Goal: Contribute content: Contribute content

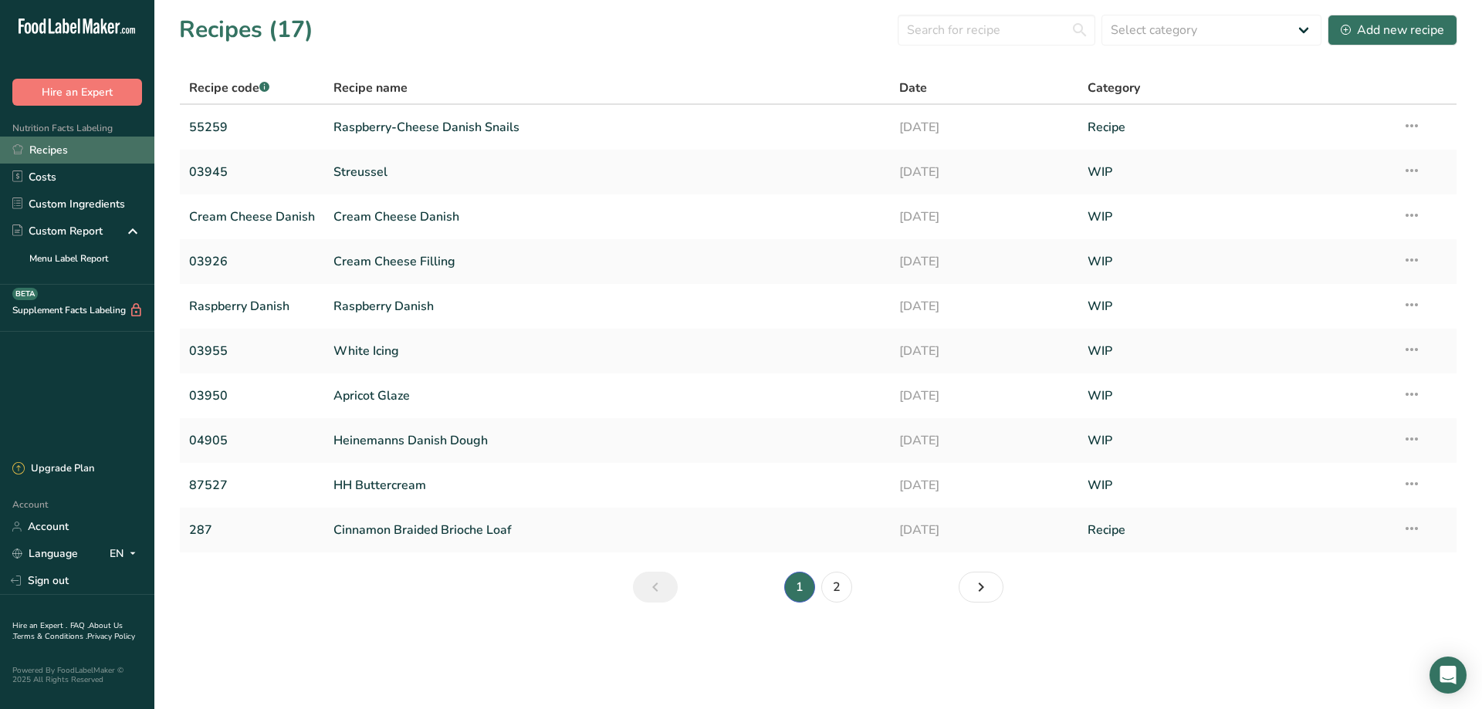
click at [73, 150] on link "Recipes" at bounding box center [77, 150] width 154 height 27
click at [386, 43] on div "Recipes (17) Select category All Baked Goods [GEOGRAPHIC_DATA] Confectionery Co…" at bounding box center [818, 29] width 1278 height 35
click at [1394, 35] on div "Add new recipe" at bounding box center [1391, 30] width 103 height 19
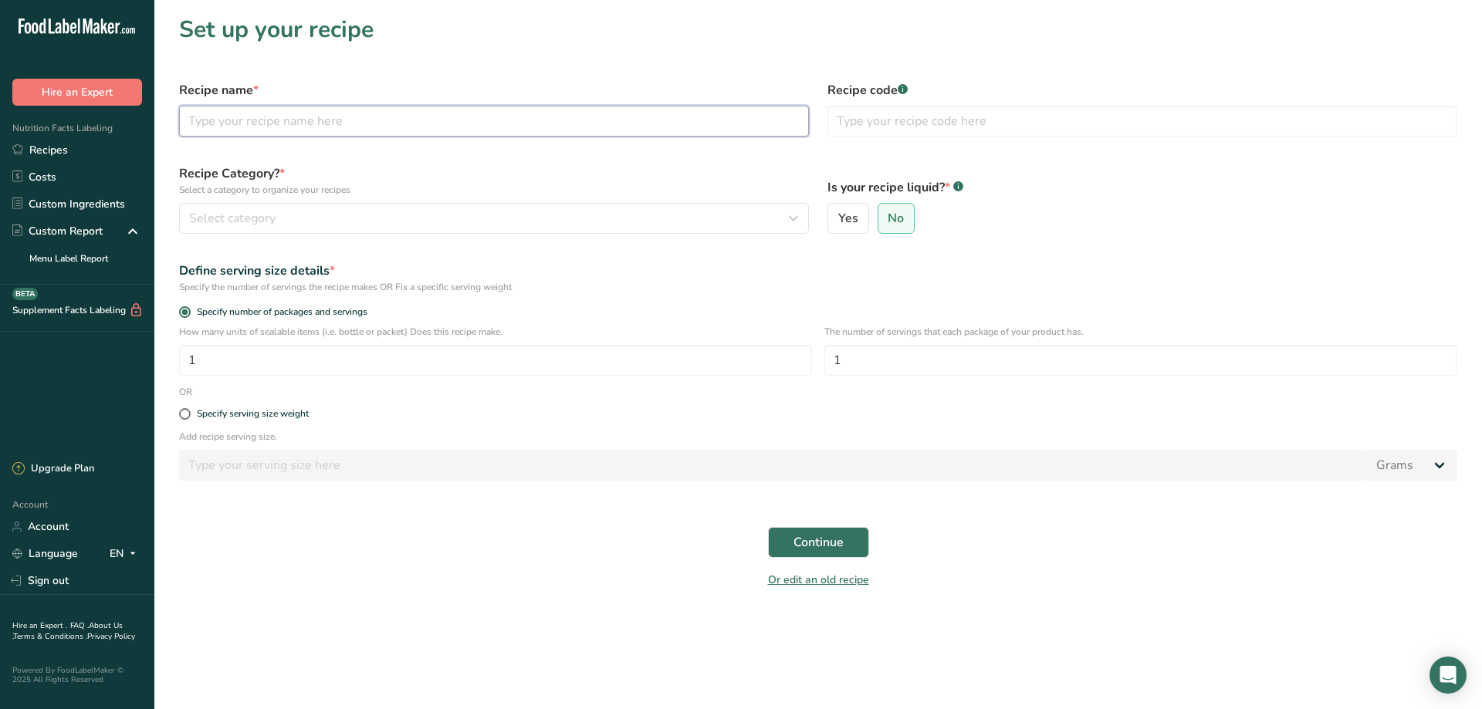
click at [249, 123] on input "text" at bounding box center [494, 121] width 630 height 31
type input "F"
type input "White Bread"
click at [857, 116] on input "text" at bounding box center [1142, 121] width 630 height 31
type input "002"
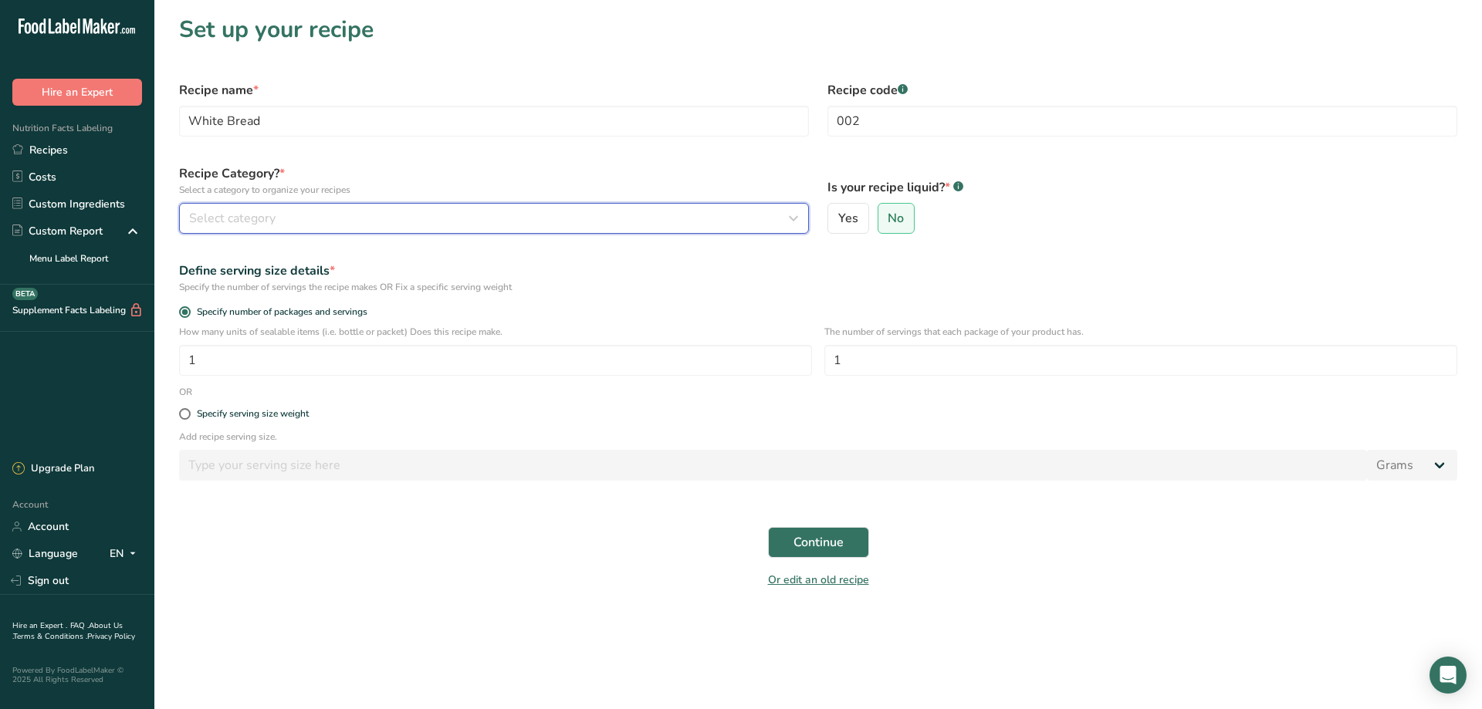
click at [236, 215] on span "Select category" at bounding box center [232, 218] width 86 height 19
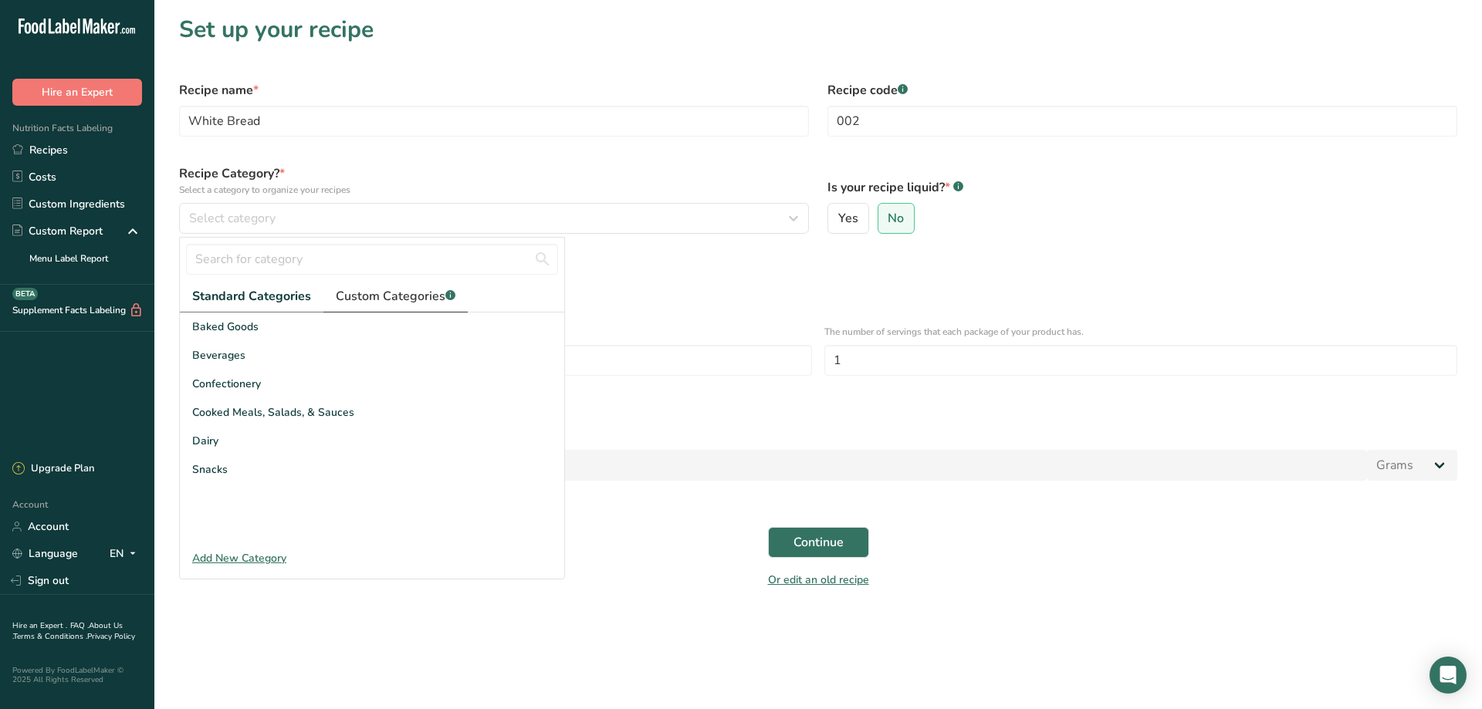
click at [403, 294] on span "Custom Categories .a-a{fill:#347362;}.b-a{fill:#fff;}" at bounding box center [396, 296] width 120 height 19
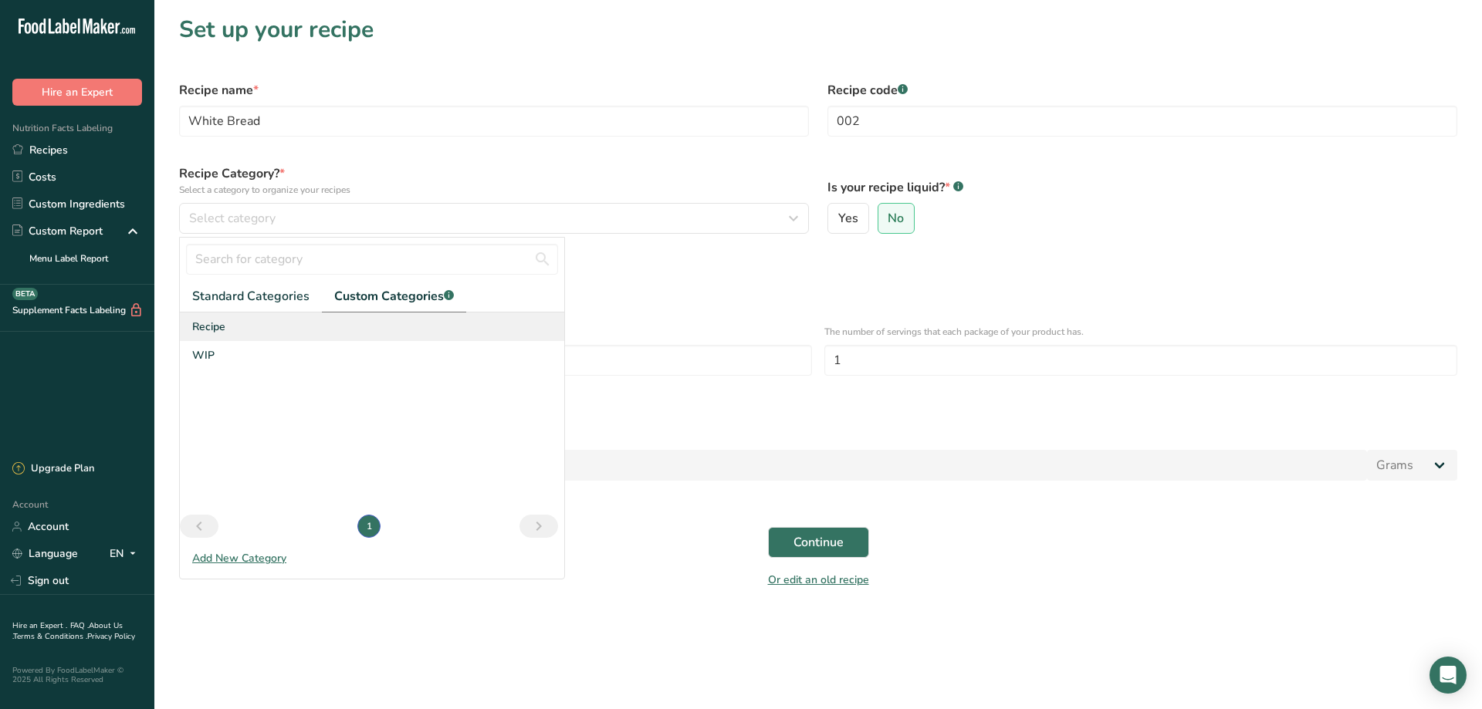
click at [202, 327] on span "Recipe" at bounding box center [208, 327] width 33 height 16
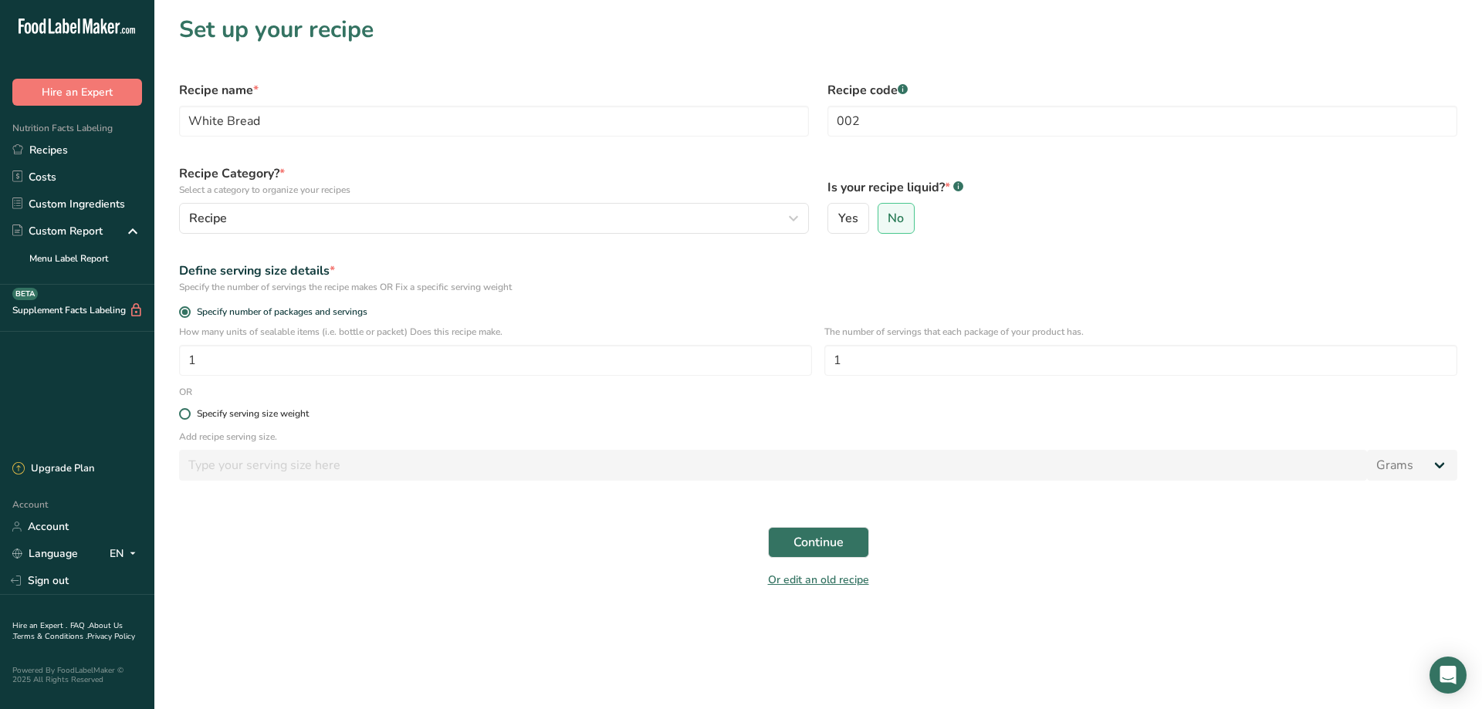
click at [184, 413] on span at bounding box center [185, 414] width 12 height 12
click at [184, 413] on input "Specify serving size weight" at bounding box center [184, 414] width 10 height 10
radio input "true"
radio input "false"
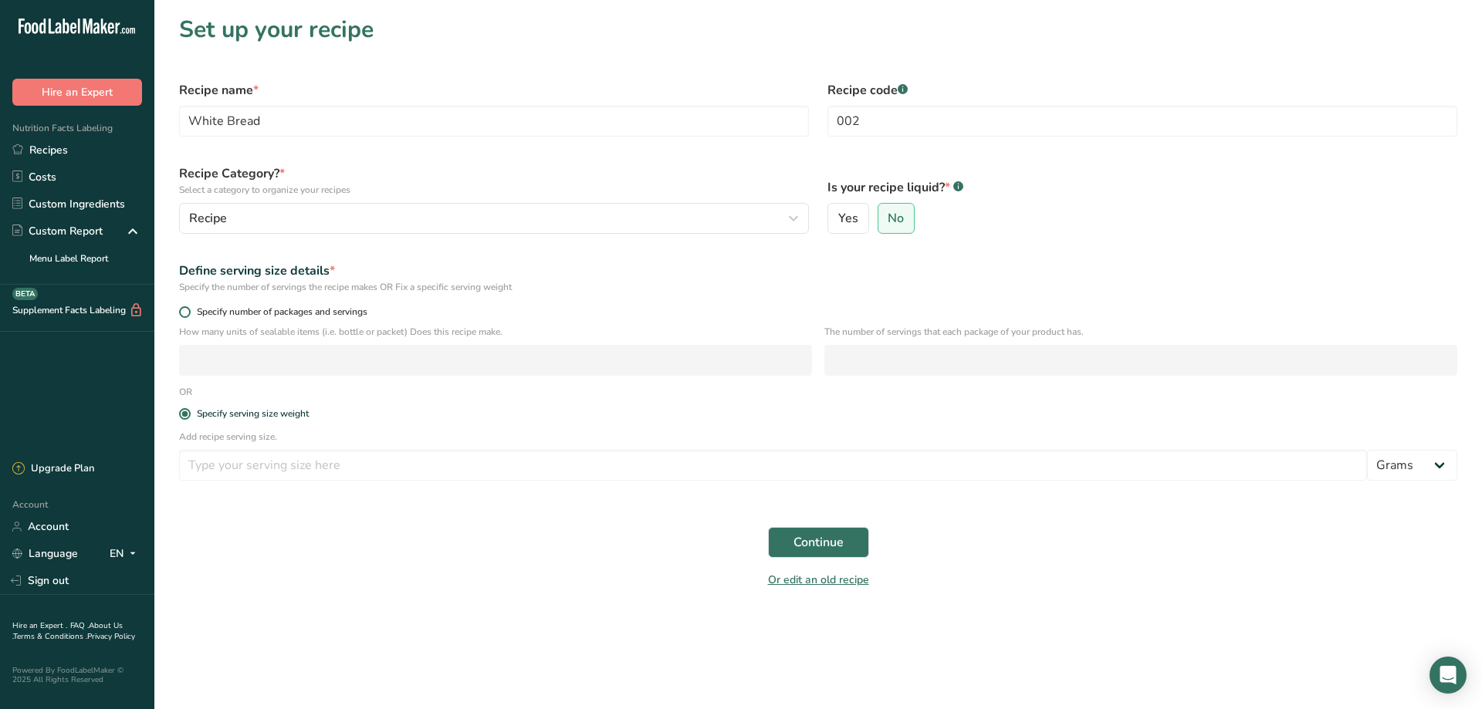
click at [182, 313] on span at bounding box center [185, 312] width 12 height 12
click at [182, 313] on input "Specify number of packages and servings" at bounding box center [184, 312] width 10 height 10
radio input "true"
radio input "false"
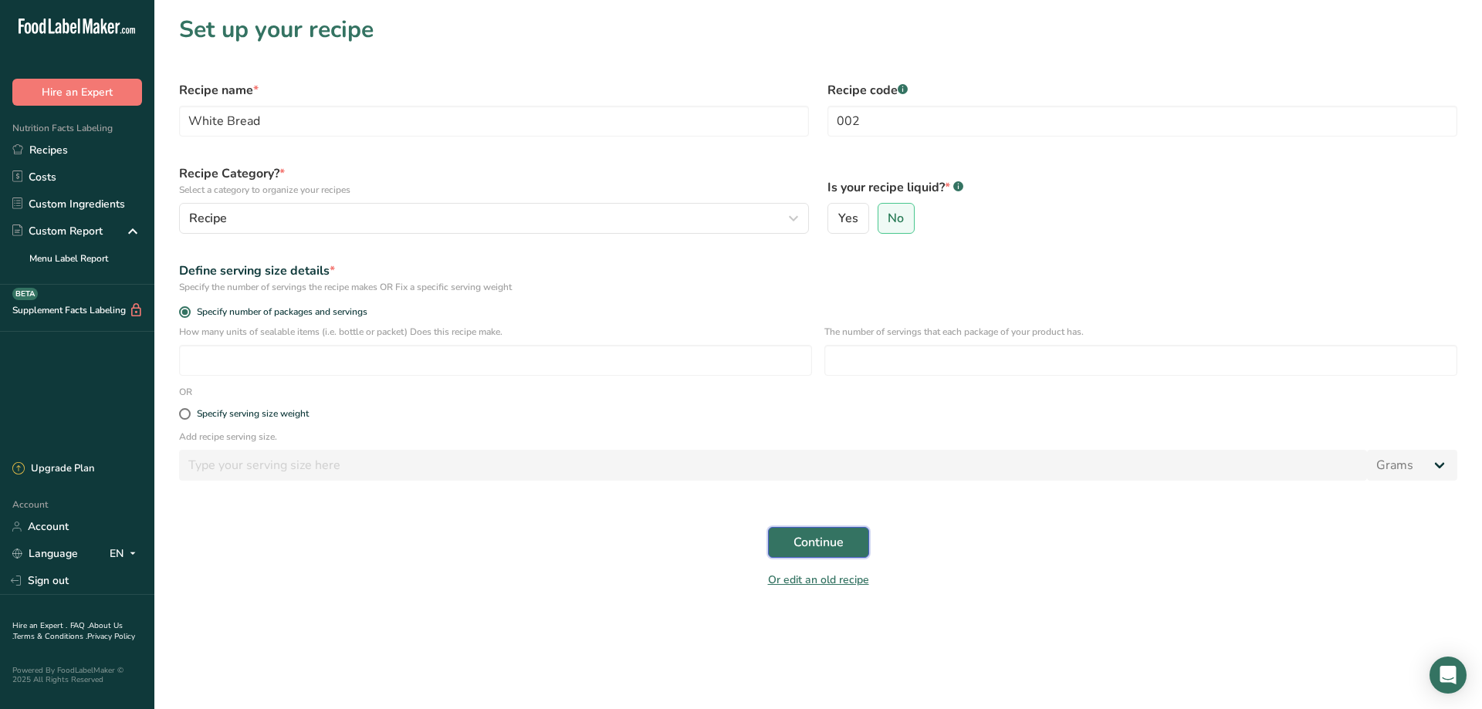
click at [807, 544] on span "Continue" at bounding box center [818, 542] width 50 height 19
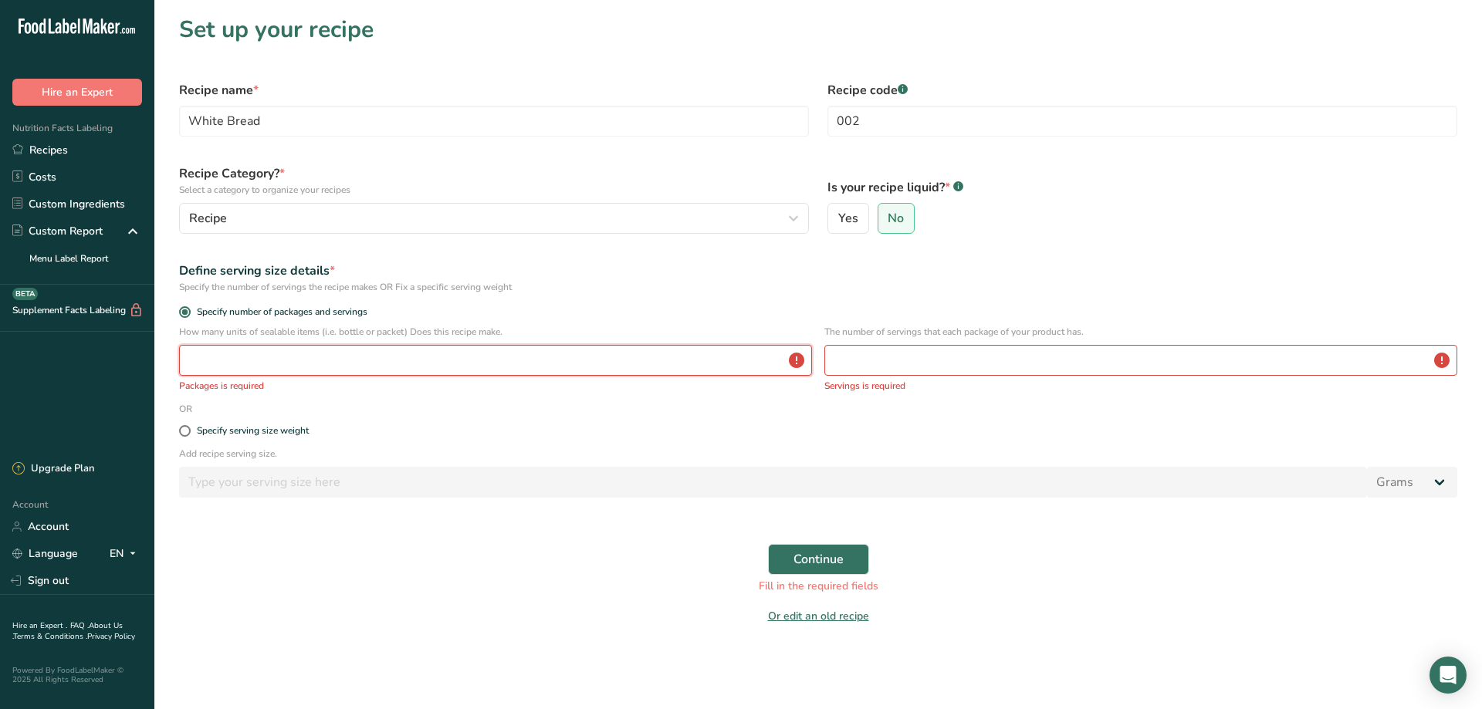
click at [216, 358] on input "number" at bounding box center [495, 360] width 633 height 31
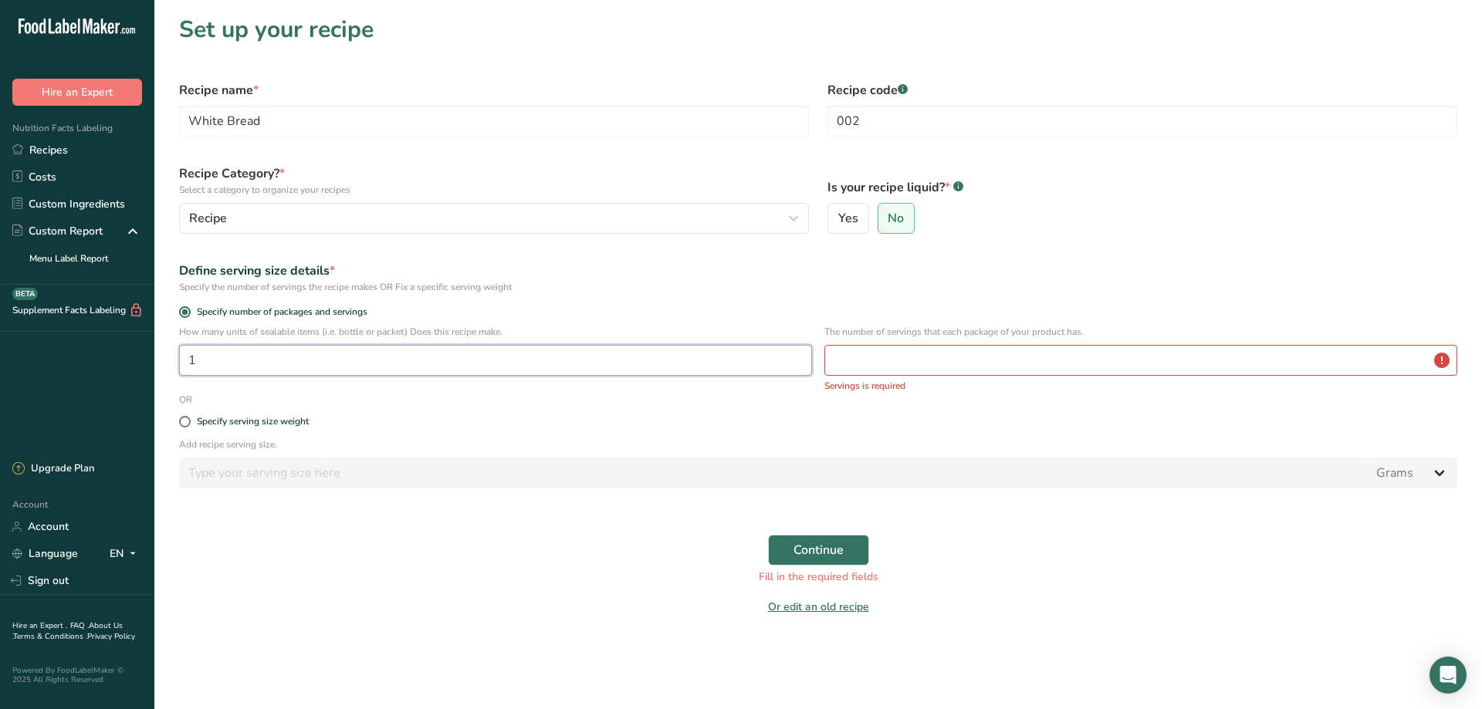
type input "1"
click at [874, 365] on input "number" at bounding box center [1140, 360] width 633 height 31
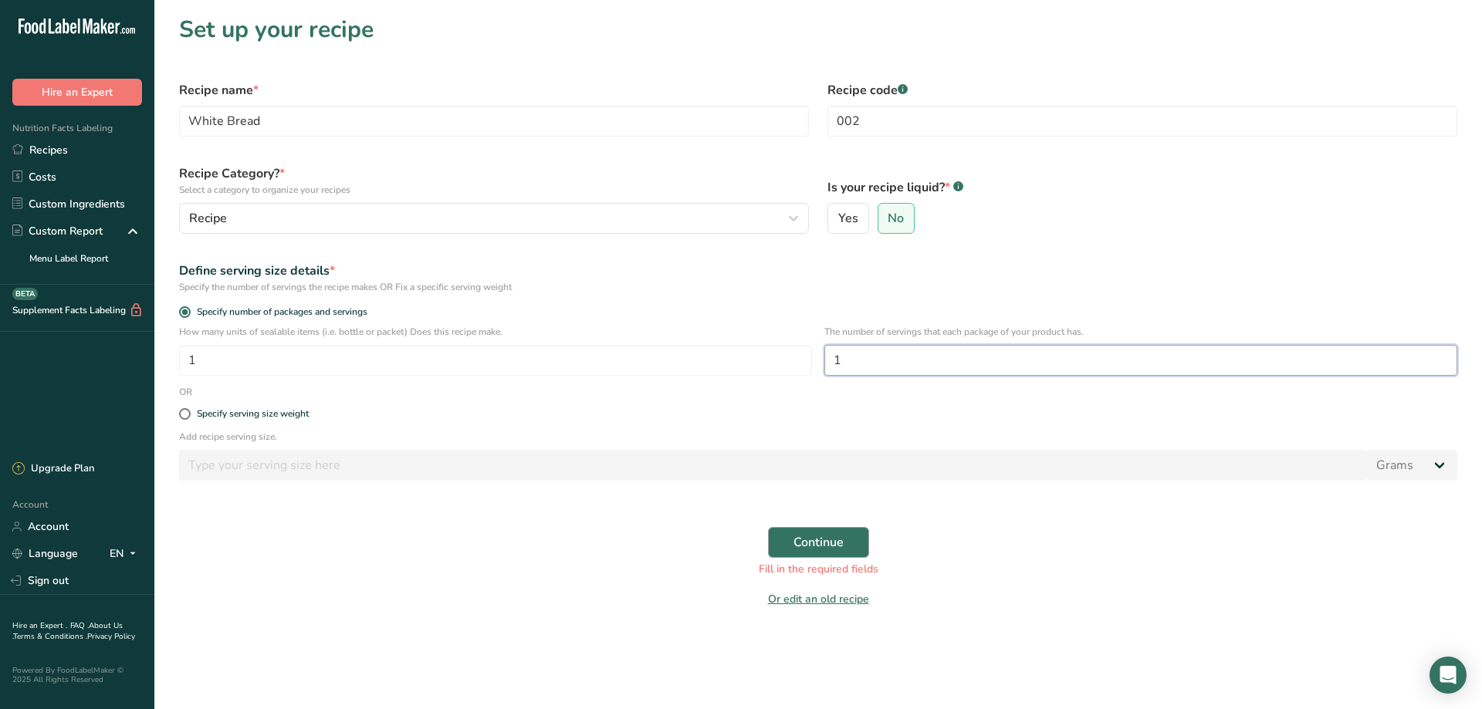
type input "1"
click at [819, 539] on span "Continue" at bounding box center [818, 542] width 50 height 19
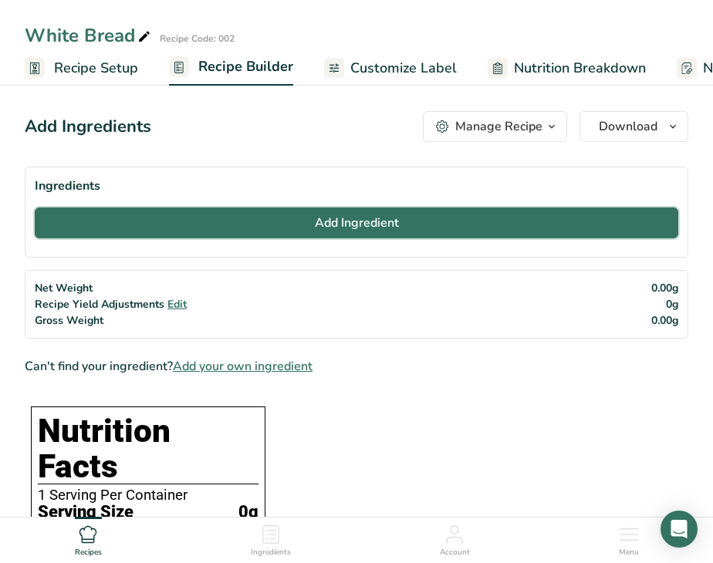
click at [379, 229] on span "Add Ingredient" at bounding box center [357, 223] width 84 height 19
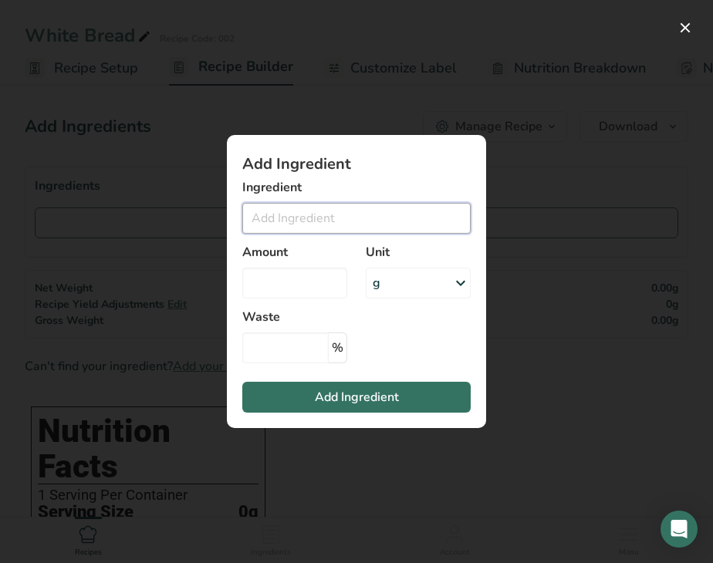
click at [269, 218] on input "Add ingredient modal" at bounding box center [356, 218] width 228 height 31
click at [291, 211] on input "Add ingredient modal" at bounding box center [356, 218] width 228 height 31
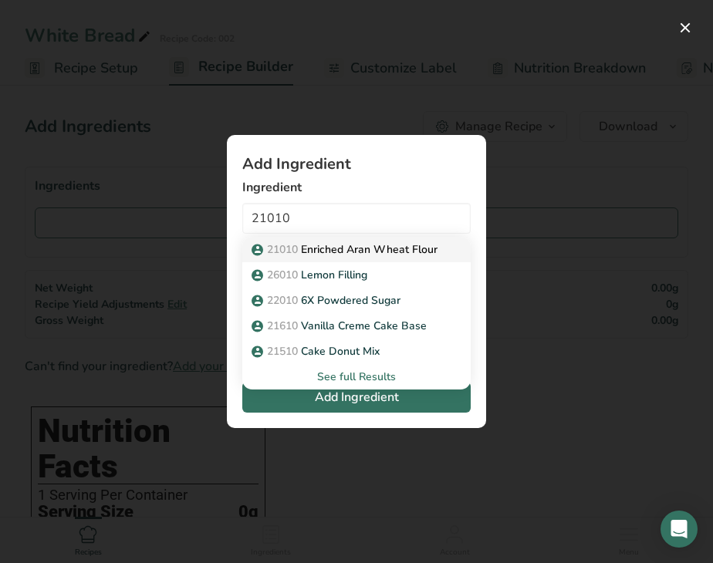
click at [355, 248] on p "21010 [PERSON_NAME]" at bounding box center [346, 250] width 183 height 16
type input "Enriched Aran Wheat Flour"
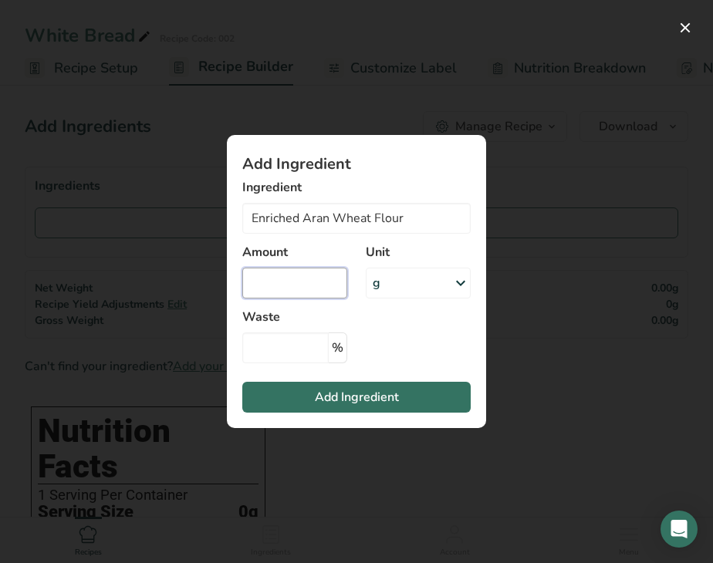
click at [255, 281] on input "Add ingredient modal" at bounding box center [294, 283] width 105 height 31
drag, startPoint x: 262, startPoint y: 282, endPoint x: 242, endPoint y: 282, distance: 20.9
click at [242, 282] on input "0" at bounding box center [294, 283] width 105 height 31
type input "48.78068"
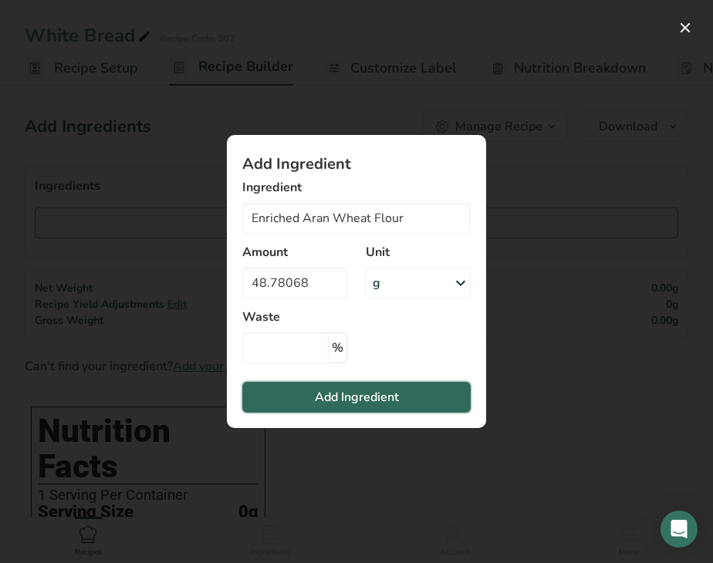
click at [346, 399] on span "Add Ingredient" at bounding box center [357, 397] width 84 height 19
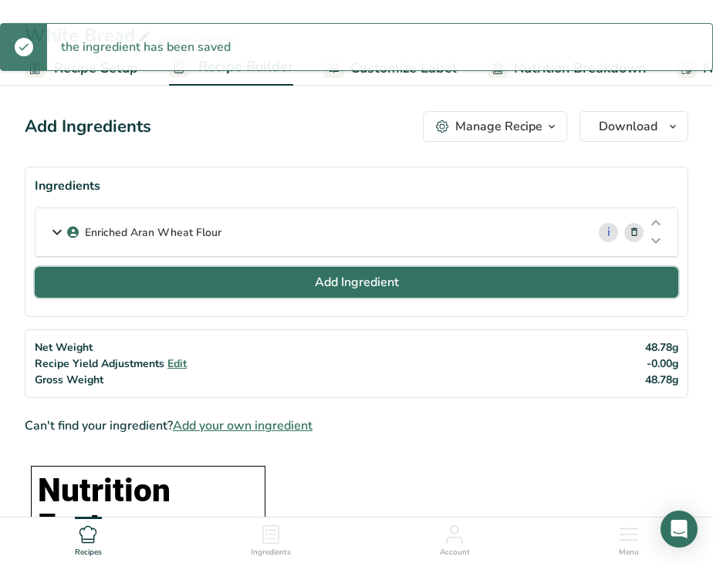
click at [272, 289] on button "Add Ingredient" at bounding box center [357, 282] width 644 height 31
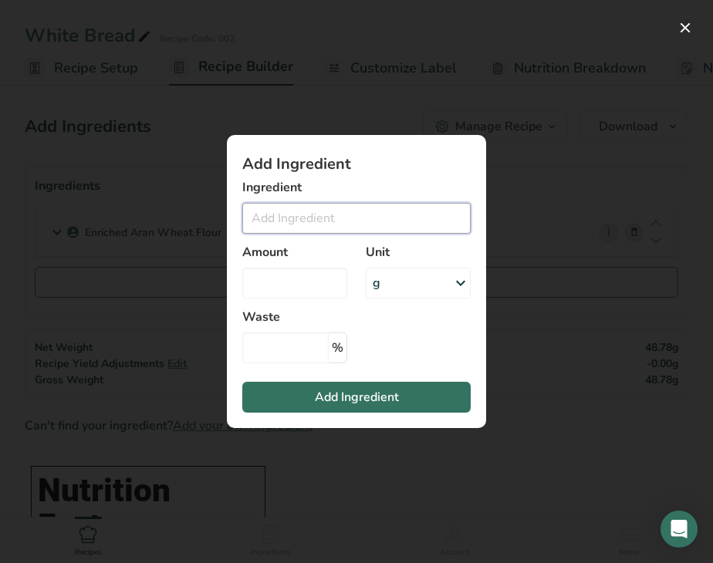
click at [259, 215] on input "Add ingredient modal" at bounding box center [356, 218] width 228 height 31
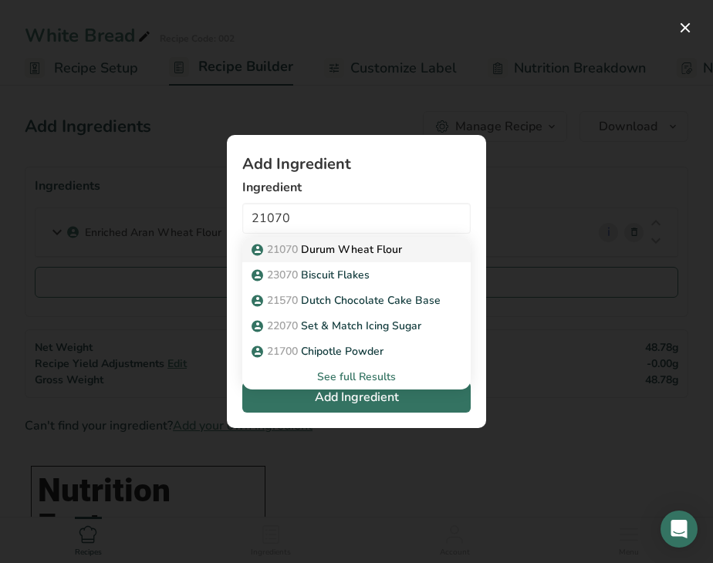
click at [345, 249] on p "21070 Durum Wheat Flour" at bounding box center [328, 250] width 147 height 16
type input "Durum Wheat Flour"
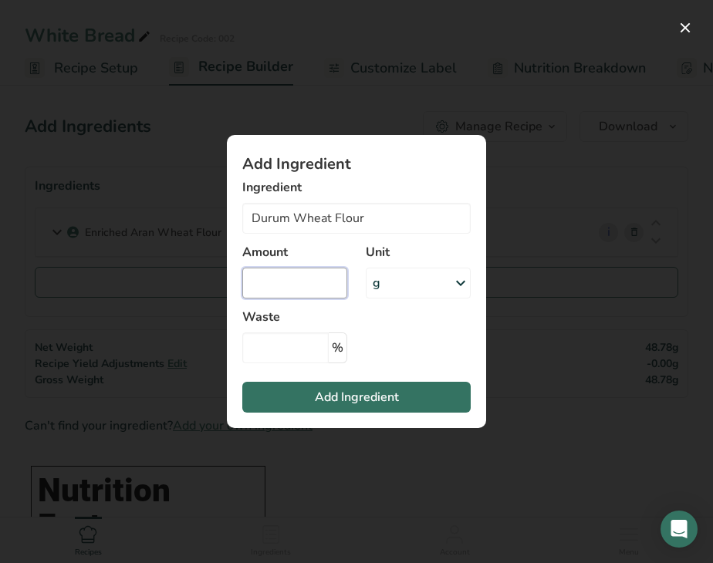
click at [279, 283] on input "Add ingredient modal" at bounding box center [294, 283] width 105 height 31
type input "4.877932"
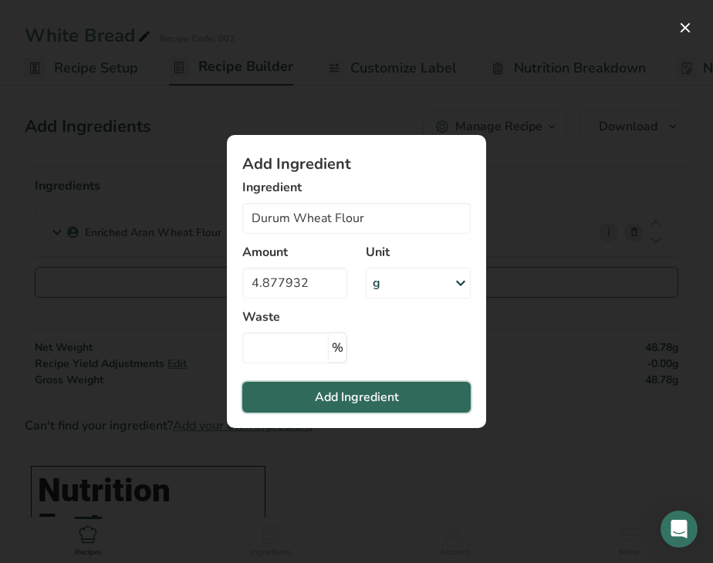
click at [360, 397] on span "Add Ingredient" at bounding box center [357, 397] width 84 height 19
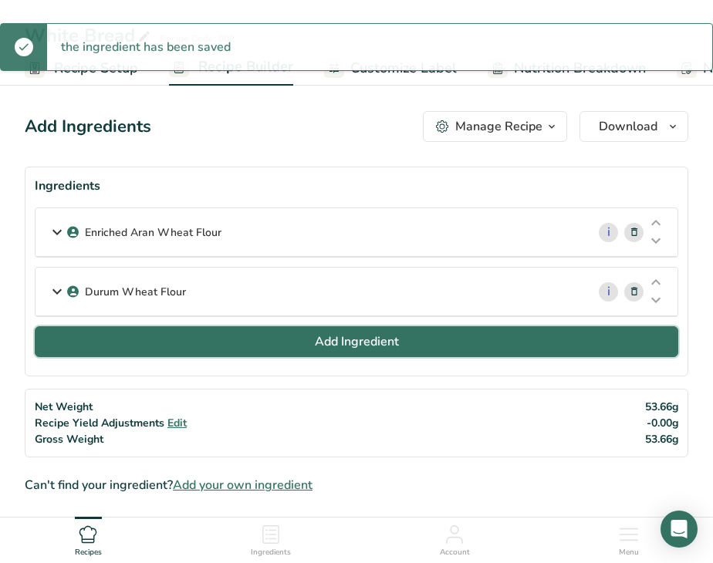
click at [359, 350] on span "Add Ingredient" at bounding box center [357, 342] width 84 height 19
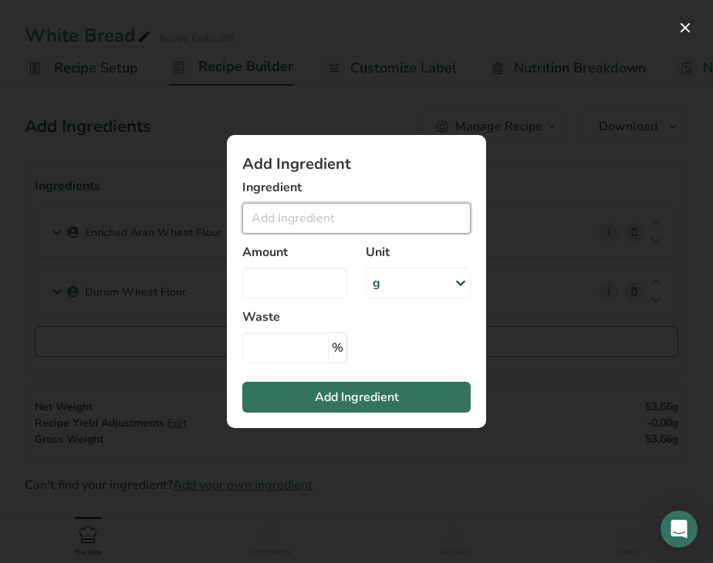
click at [293, 221] on input "Add ingredient modal" at bounding box center [356, 218] width 228 height 31
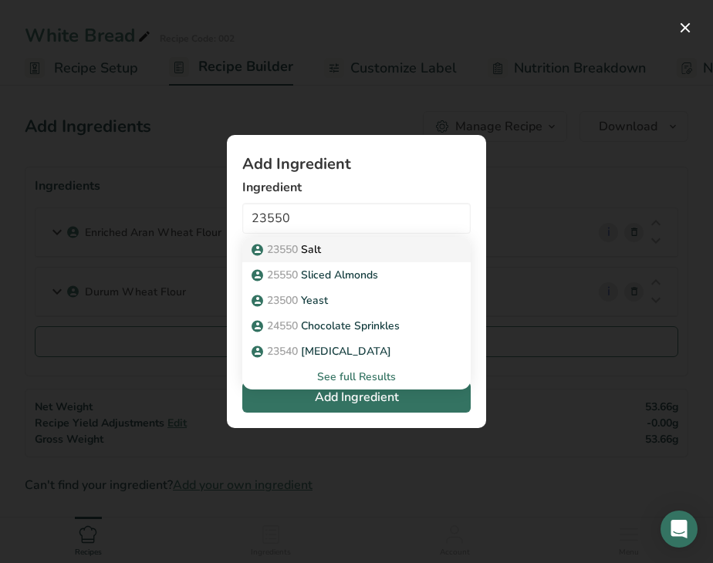
click at [316, 254] on p "23550 Salt" at bounding box center [288, 250] width 66 height 16
type input "Salt"
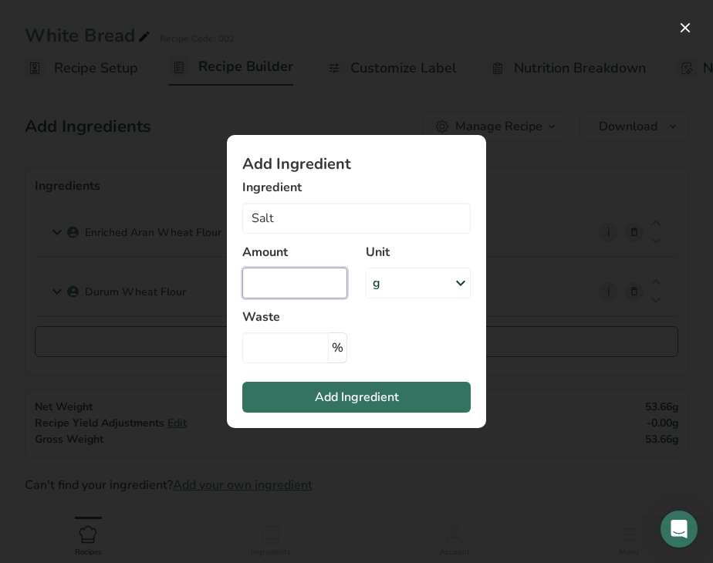
click at [274, 281] on input "Add ingredient modal" at bounding box center [294, 283] width 105 height 31
click at [251, 282] on input "975677" at bounding box center [294, 283] width 105 height 31
drag, startPoint x: 323, startPoint y: 283, endPoint x: 171, endPoint y: 262, distance: 152.8
click at [242, 268] on input "0.975677" at bounding box center [294, 283] width 105 height 31
type input "0.975677"
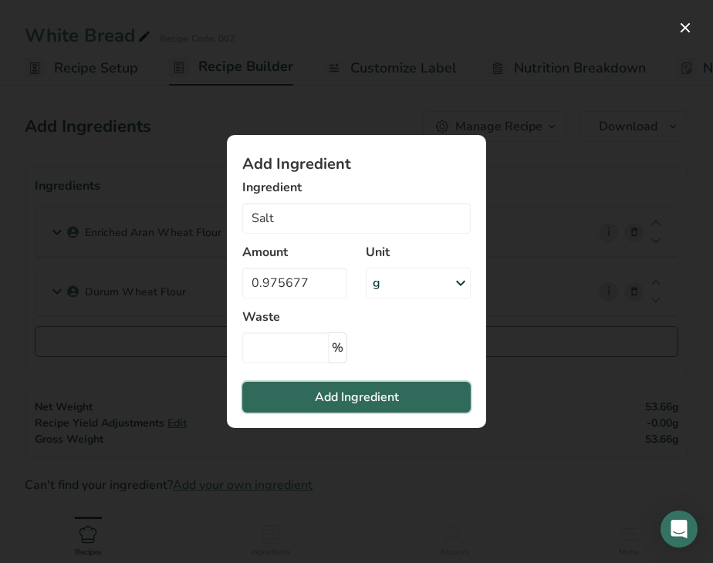
click at [360, 402] on span "Add Ingredient" at bounding box center [357, 397] width 84 height 19
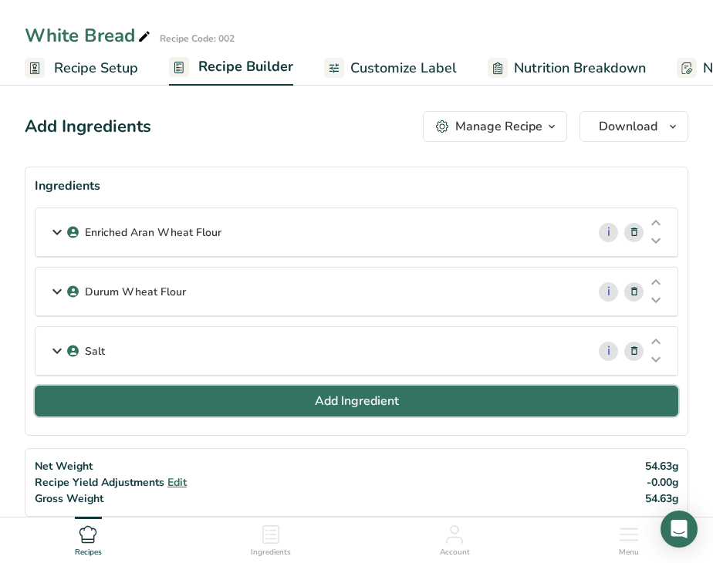
click at [265, 401] on button "Add Ingredient" at bounding box center [357, 401] width 644 height 31
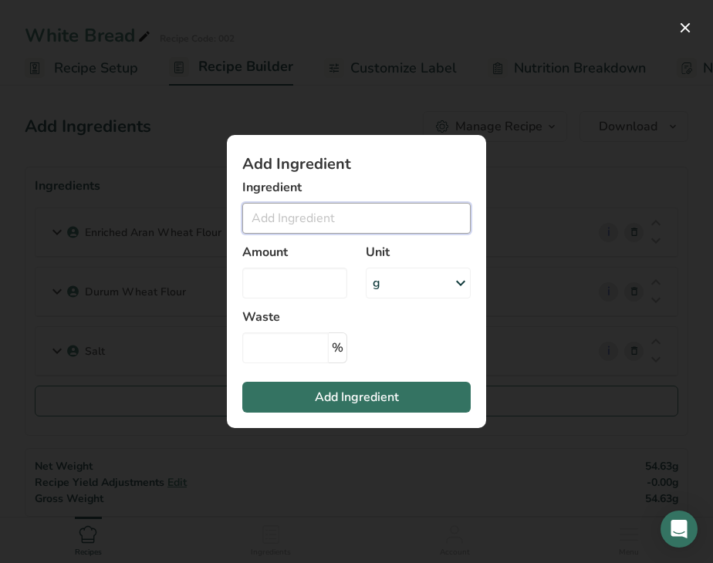
click at [282, 211] on input "Add ingredient modal" at bounding box center [356, 218] width 228 height 31
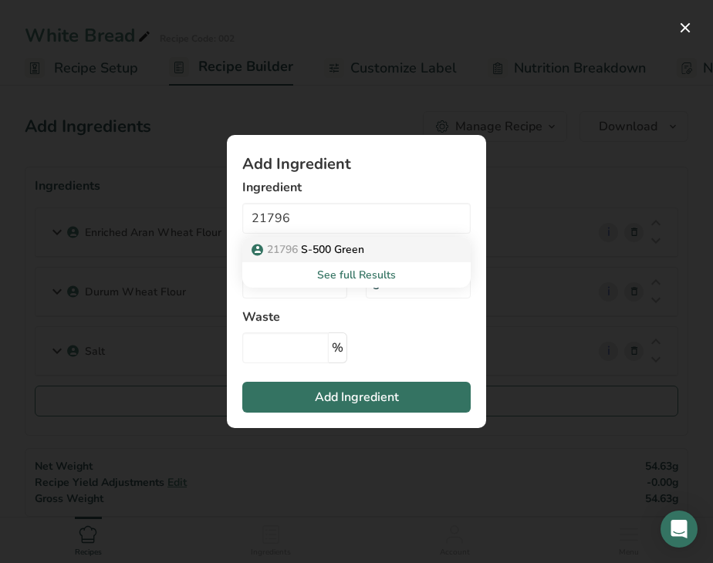
click at [334, 246] on p "21796 S-500 Green" at bounding box center [310, 250] width 110 height 16
type input "S-500 Green"
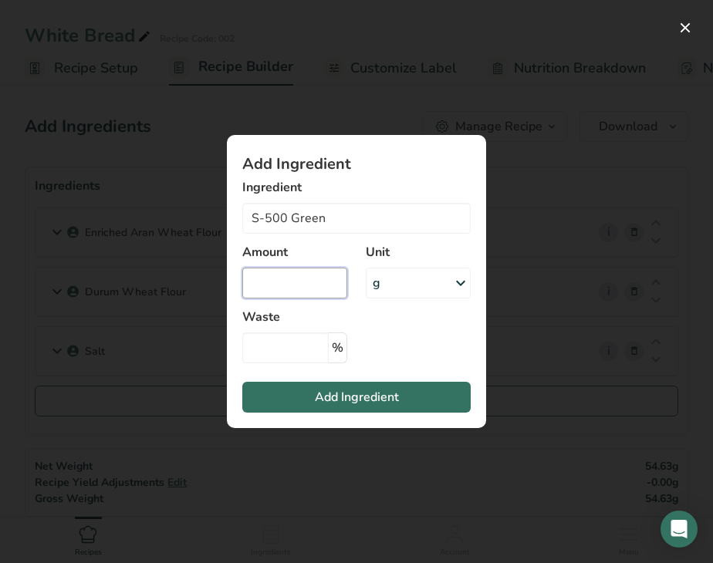
click at [275, 281] on input "Add ingredient modal" at bounding box center [294, 283] width 105 height 31
paste input "0.975677"
type input "0.975677"
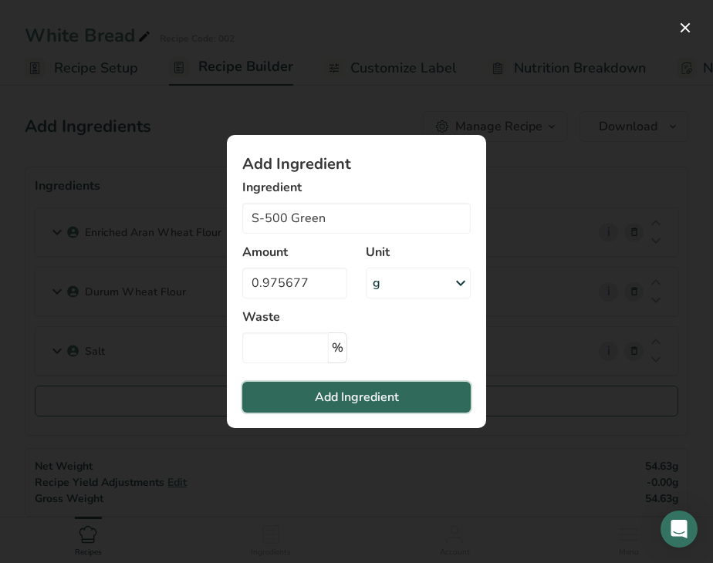
click at [299, 399] on button "Add Ingredient" at bounding box center [356, 397] width 228 height 31
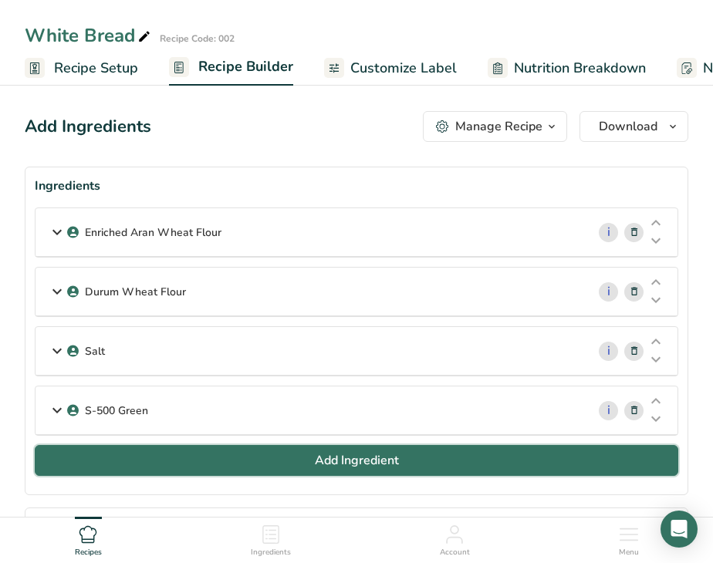
click at [328, 463] on span "Add Ingredient" at bounding box center [357, 460] width 84 height 19
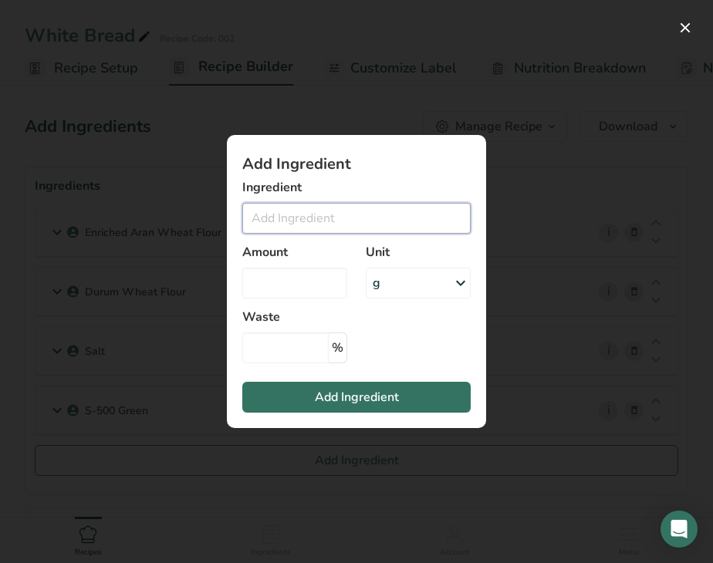
click at [286, 218] on input "Add ingredient modal" at bounding box center [356, 218] width 228 height 31
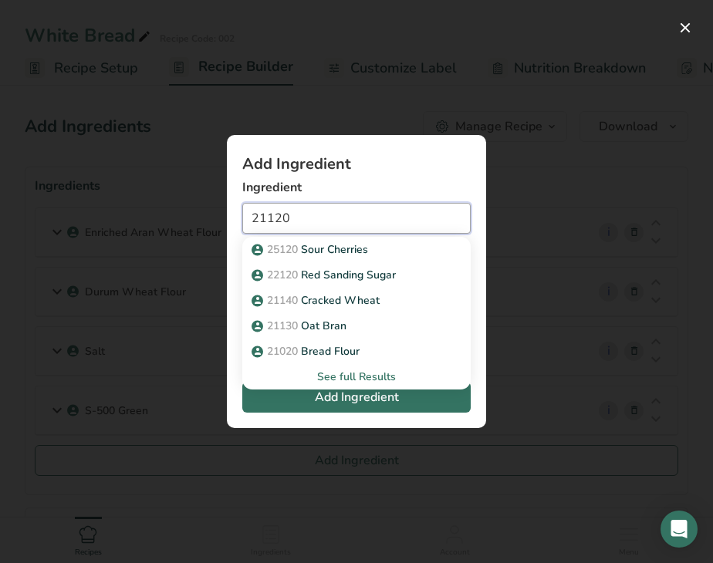
type input "21120"
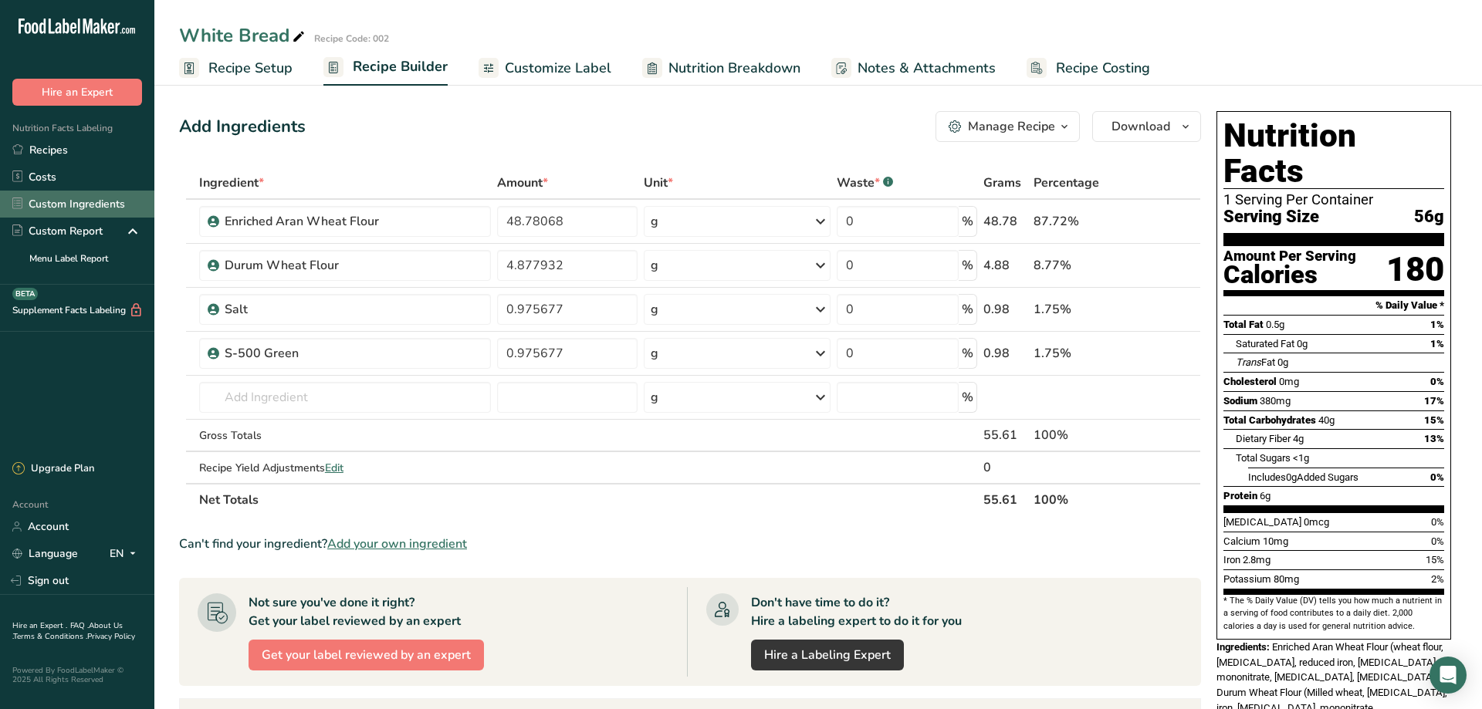
click at [65, 208] on link "Custom Ingredients" at bounding box center [77, 204] width 154 height 27
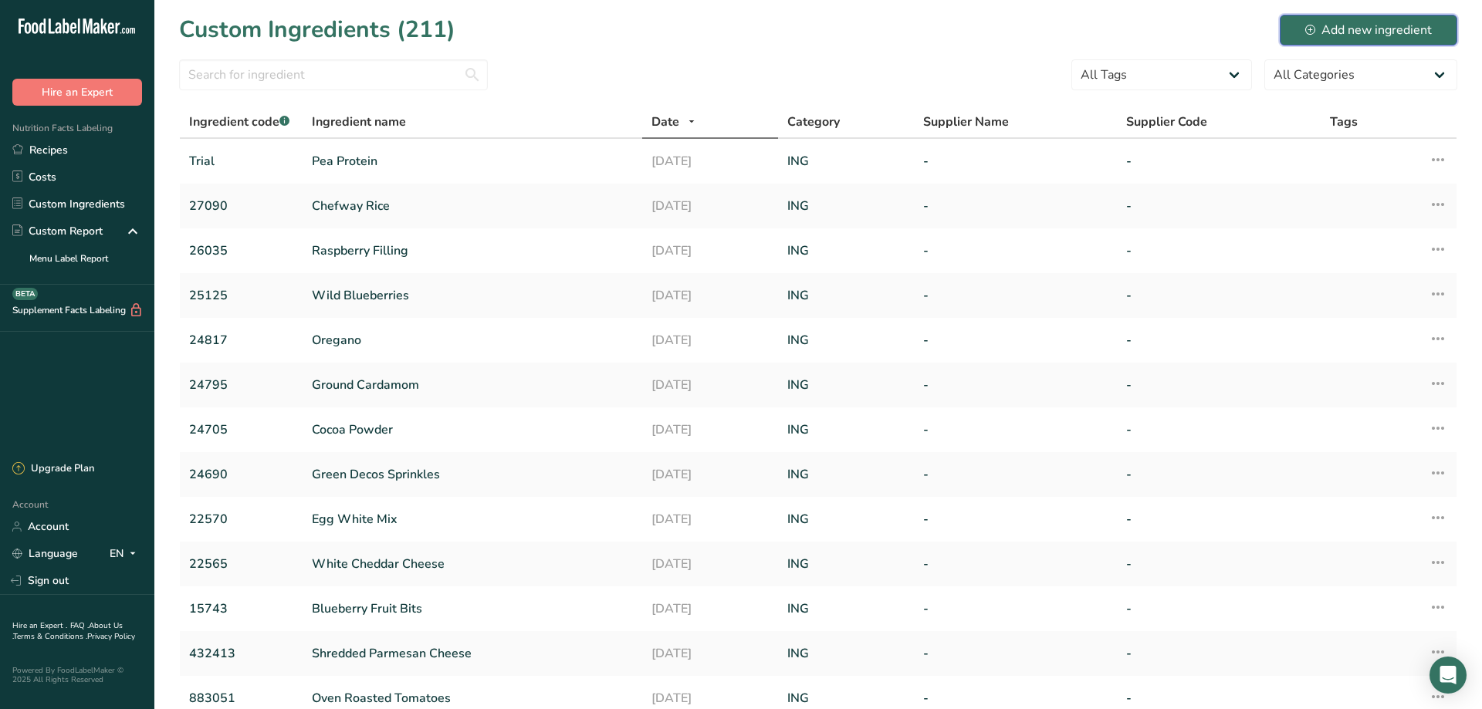
click at [1340, 25] on div "Add new ingredient" at bounding box center [1368, 30] width 127 height 19
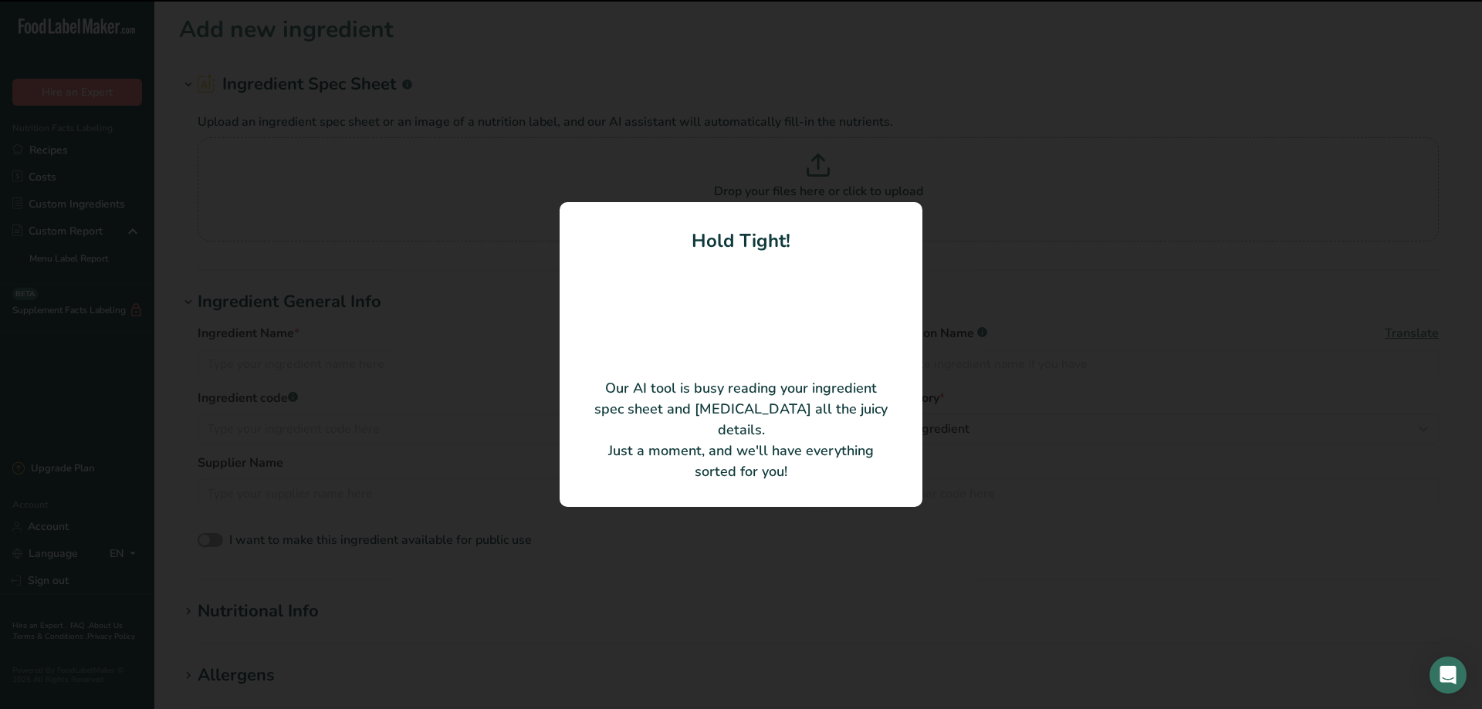
type input "Vital Wheat Gluten"
type input "21120"
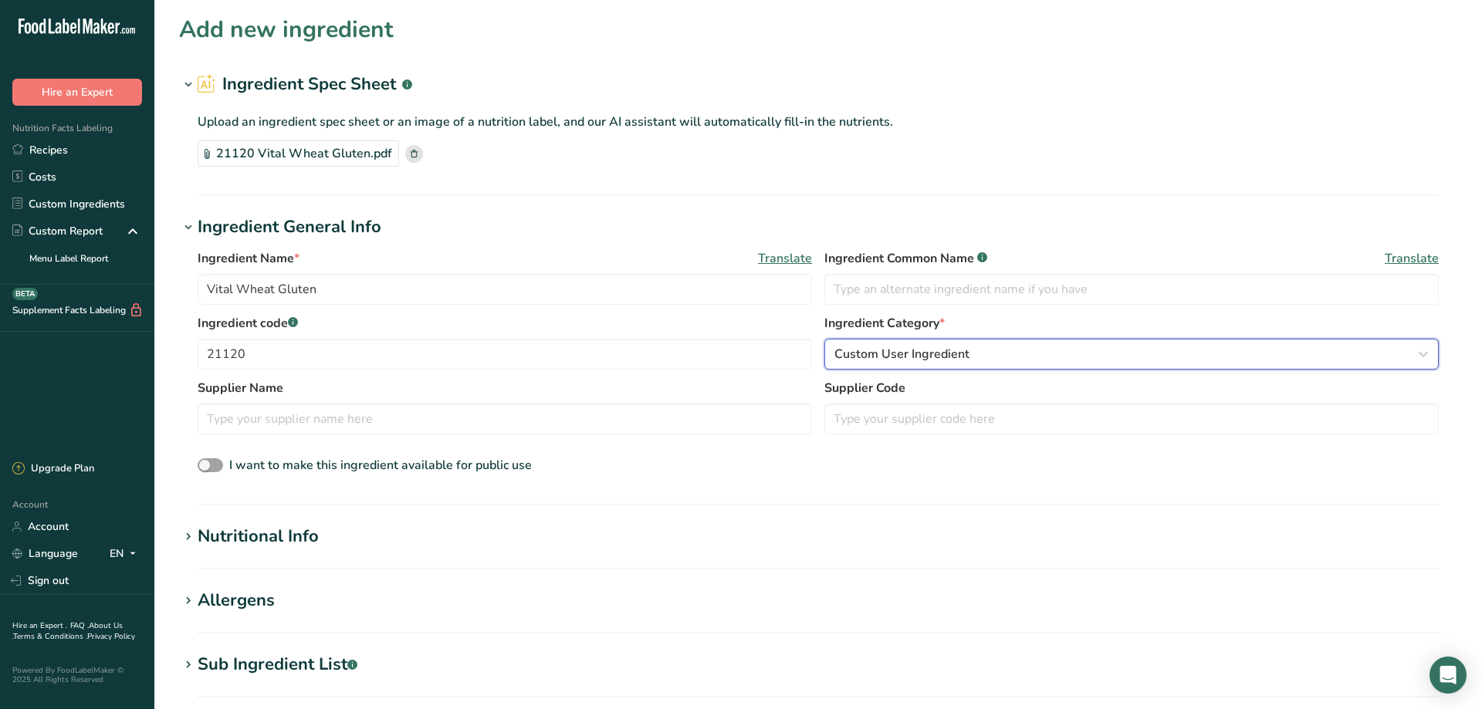
click at [896, 353] on span "Custom User Ingredient" at bounding box center [901, 354] width 135 height 19
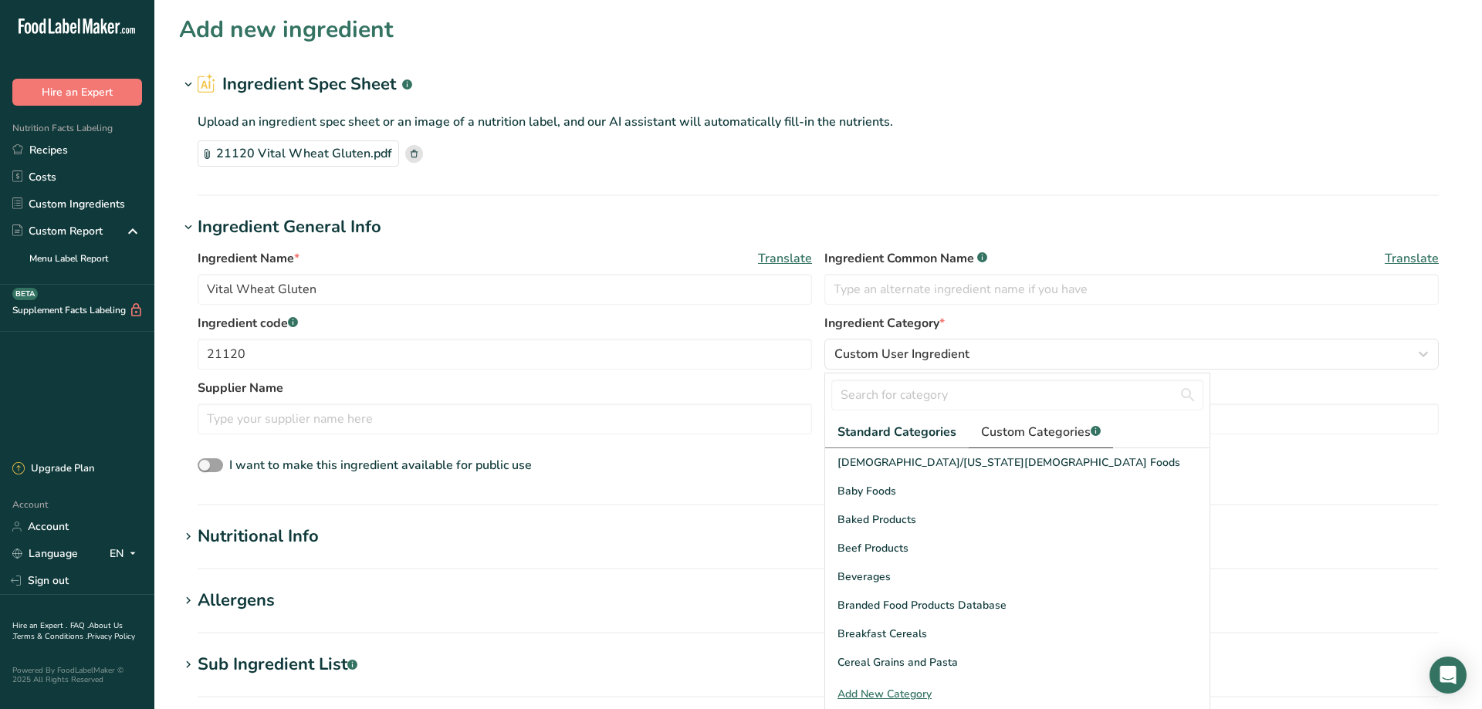
click at [1039, 428] on span "Custom Categories .a-a{fill:#347362;}.b-a{fill:#fff;}" at bounding box center [1041, 432] width 120 height 19
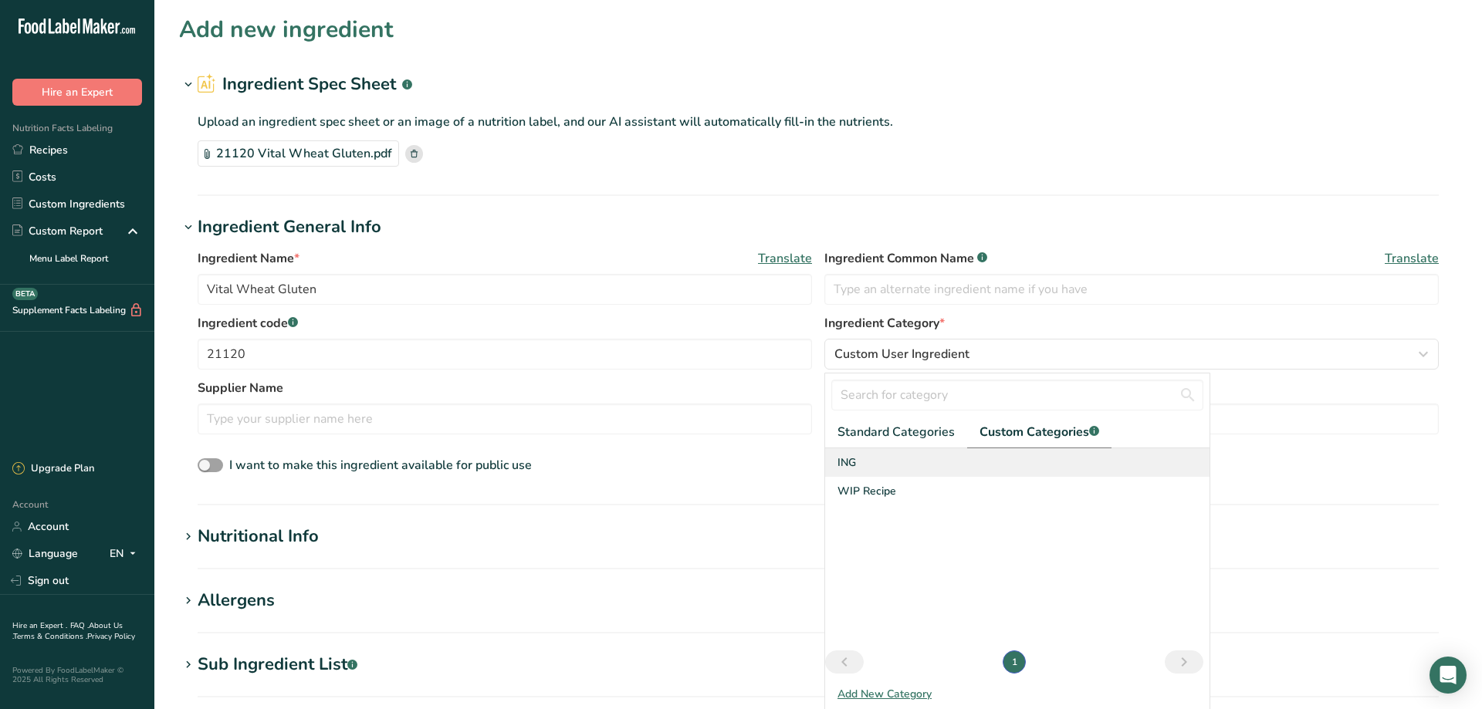
click at [840, 466] on span "ING" at bounding box center [846, 463] width 19 height 16
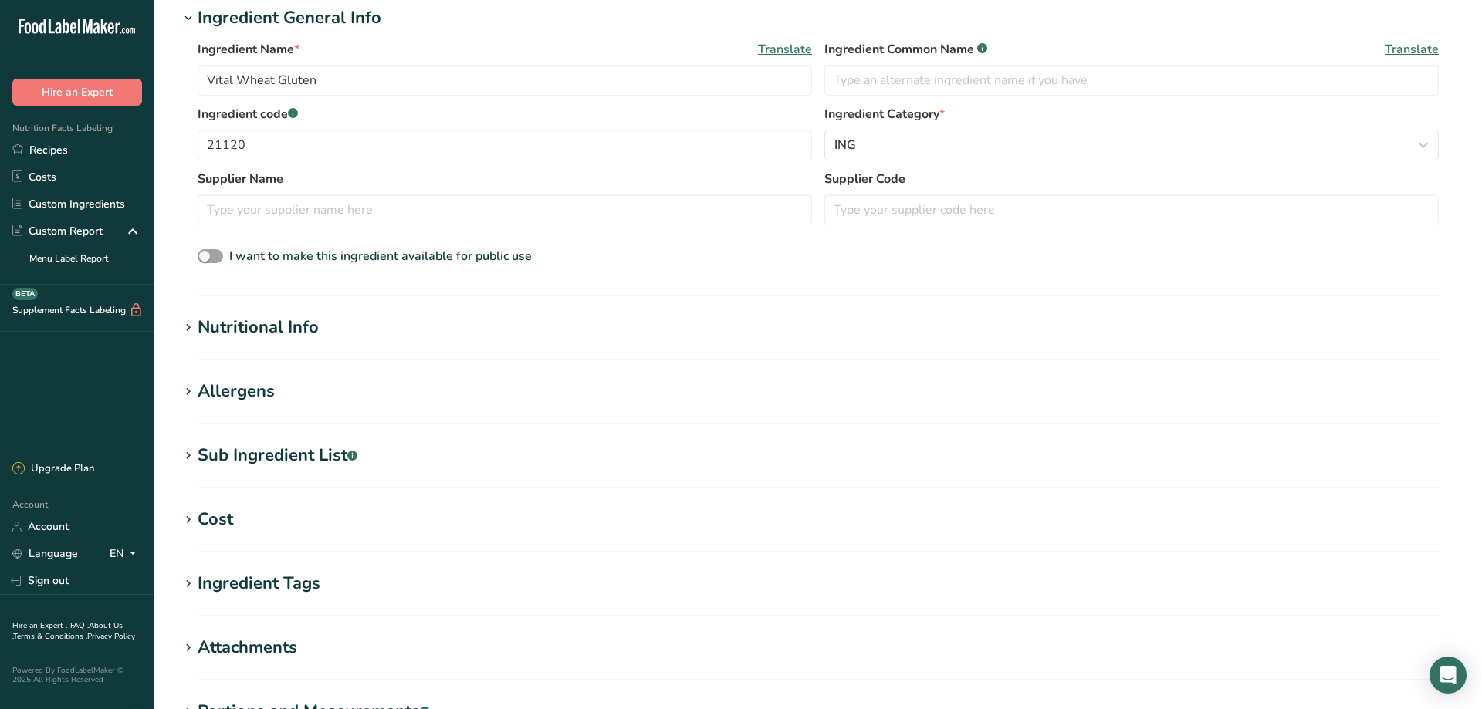
scroll to position [210, 0]
click at [187, 329] on icon at bounding box center [188, 327] width 14 height 22
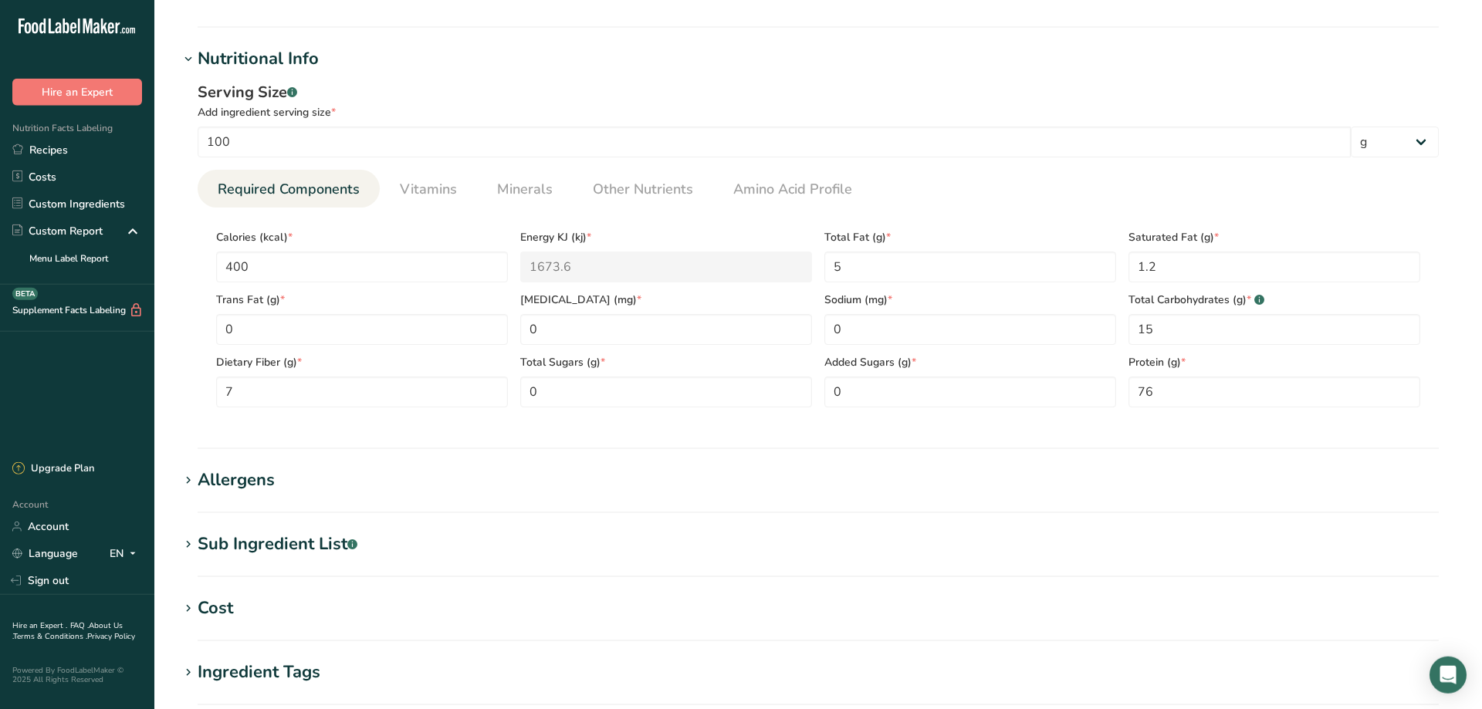
scroll to position [630, 0]
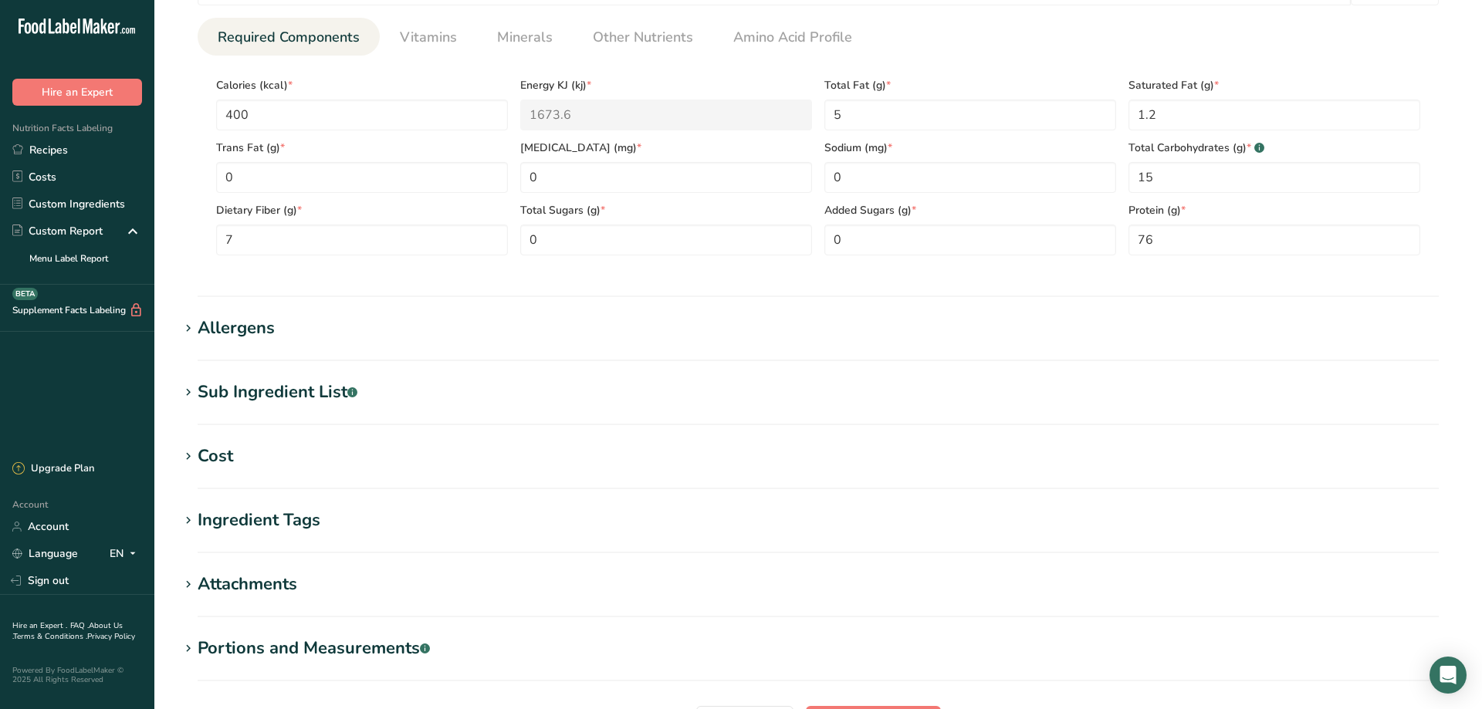
click at [191, 333] on icon at bounding box center [188, 329] width 14 height 22
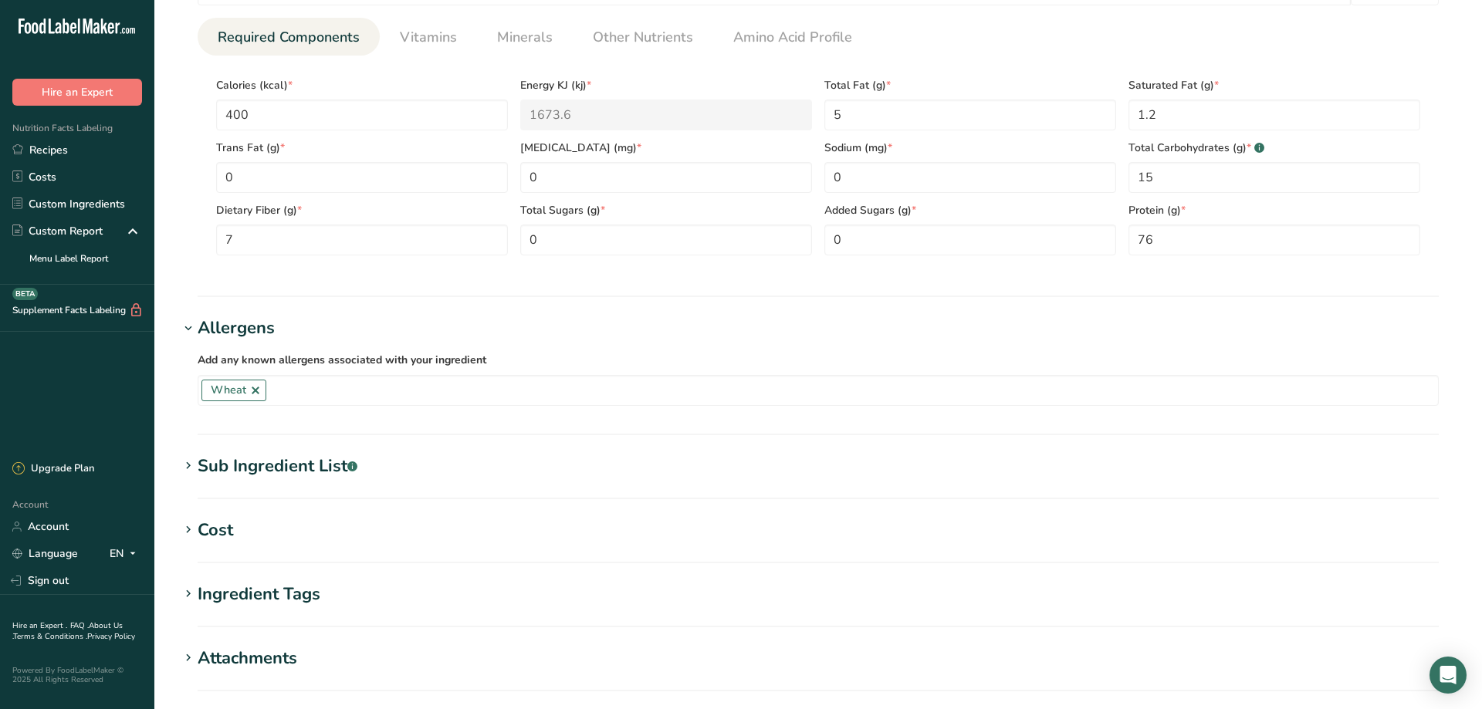
click at [187, 464] on icon at bounding box center [188, 466] width 14 height 22
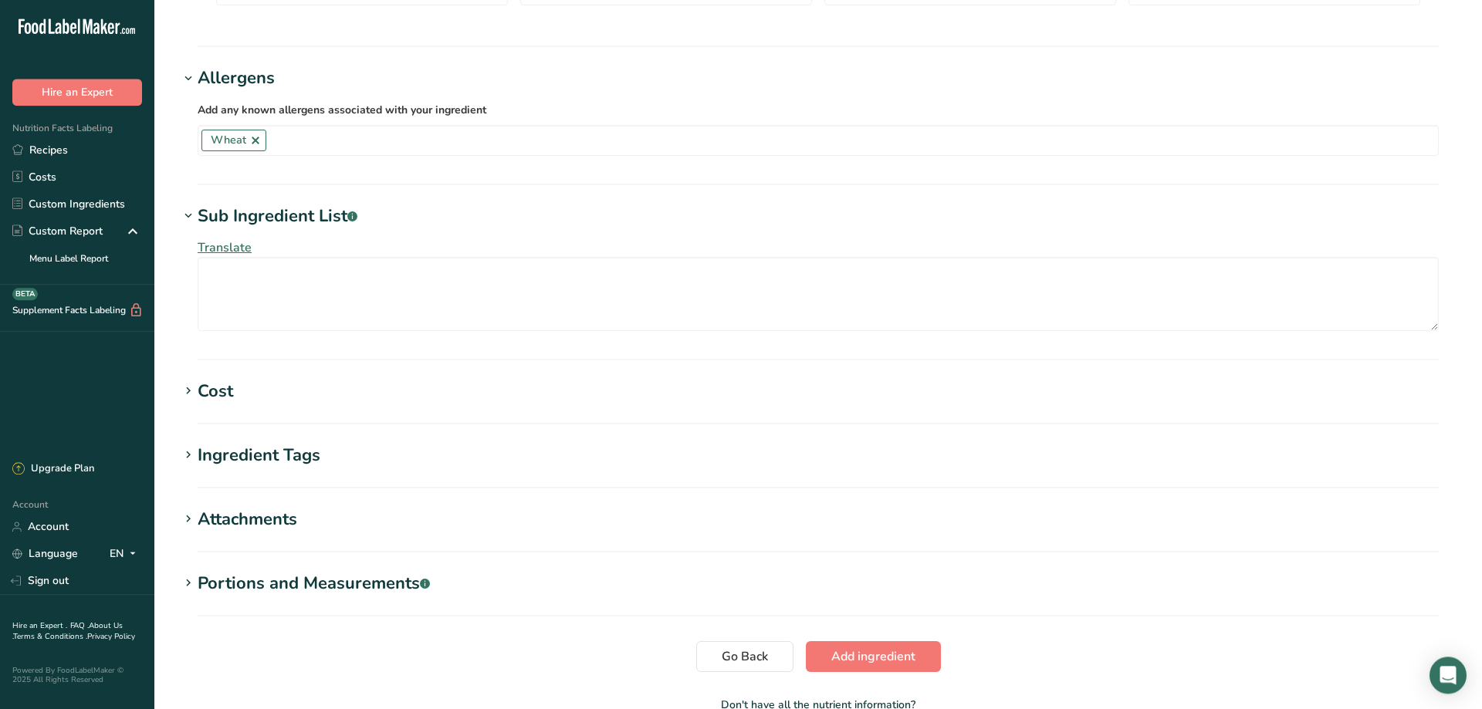
scroll to position [974, 0]
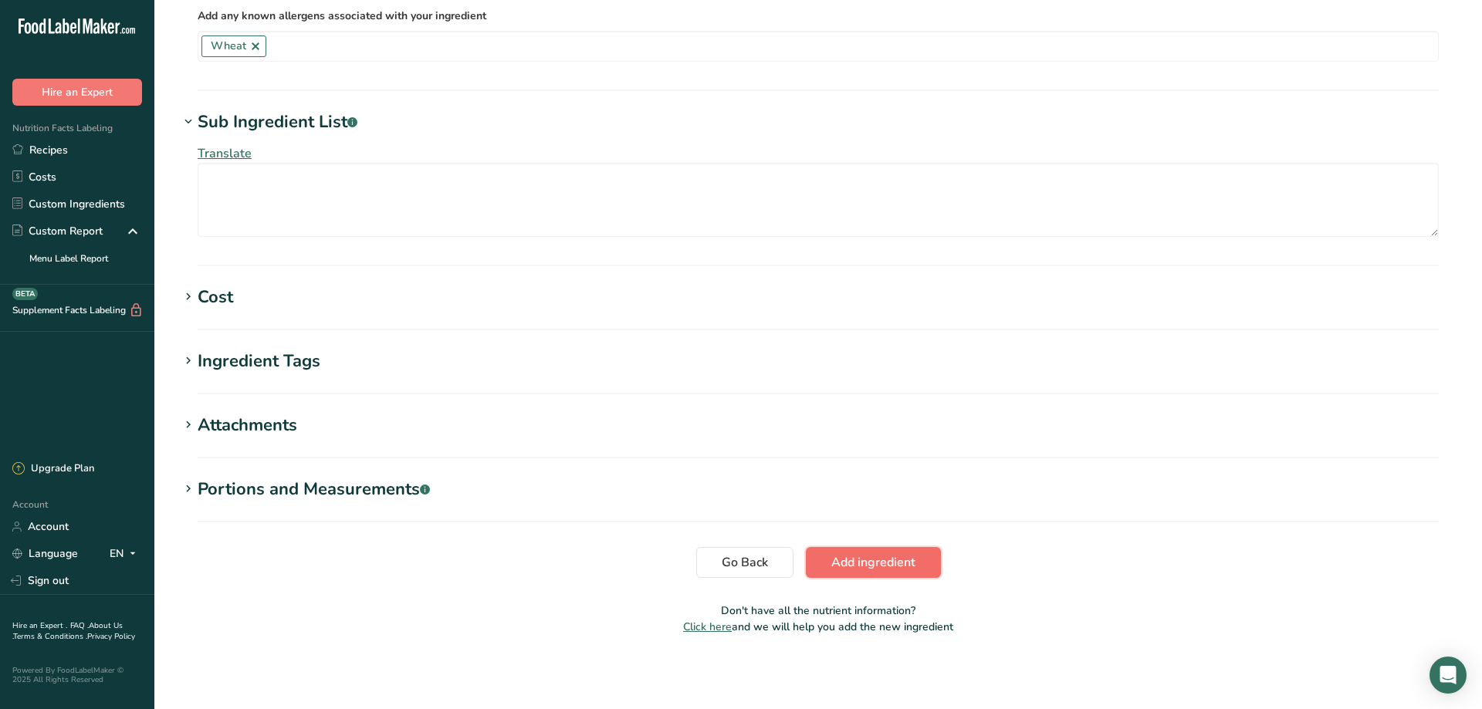
click at [885, 566] on span "Add ingredient" at bounding box center [873, 562] width 84 height 19
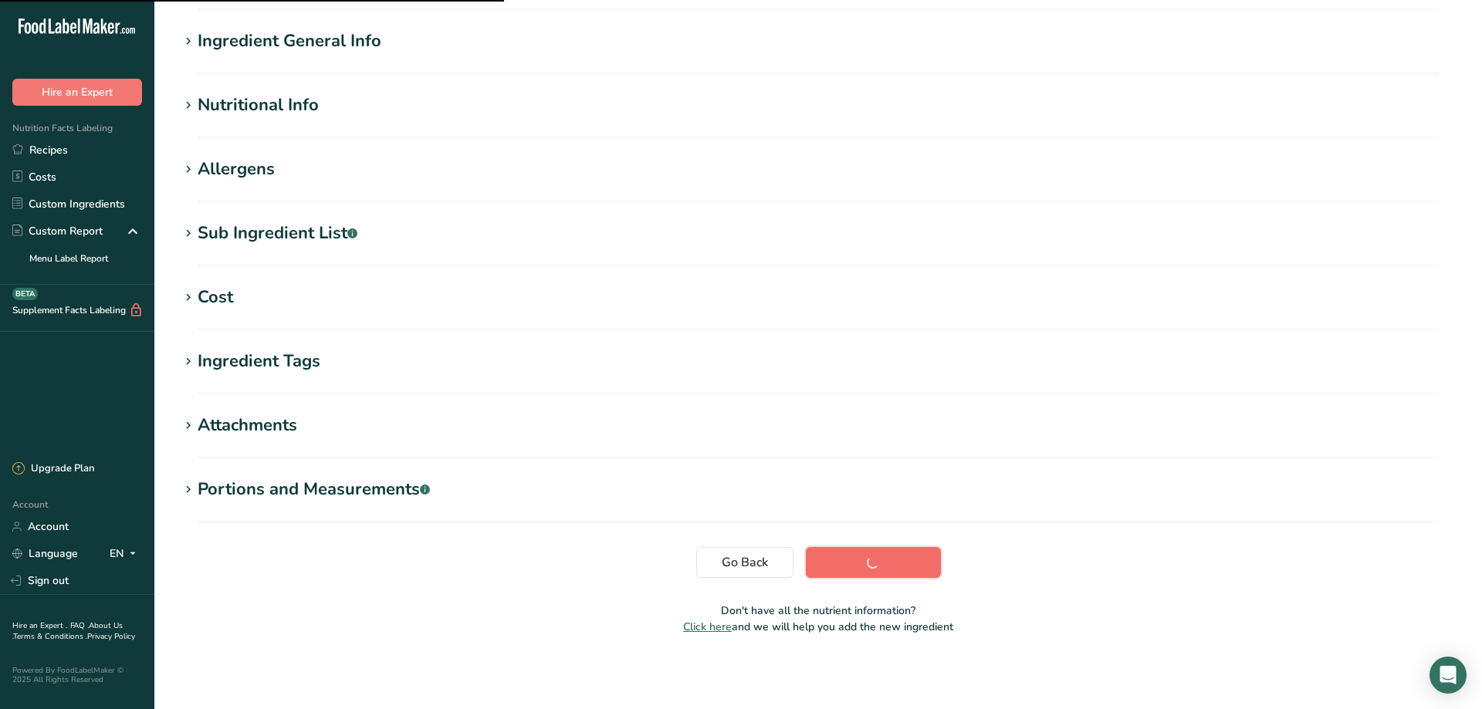
scroll to position [107, 0]
